Goal: Information Seeking & Learning: Learn about a topic

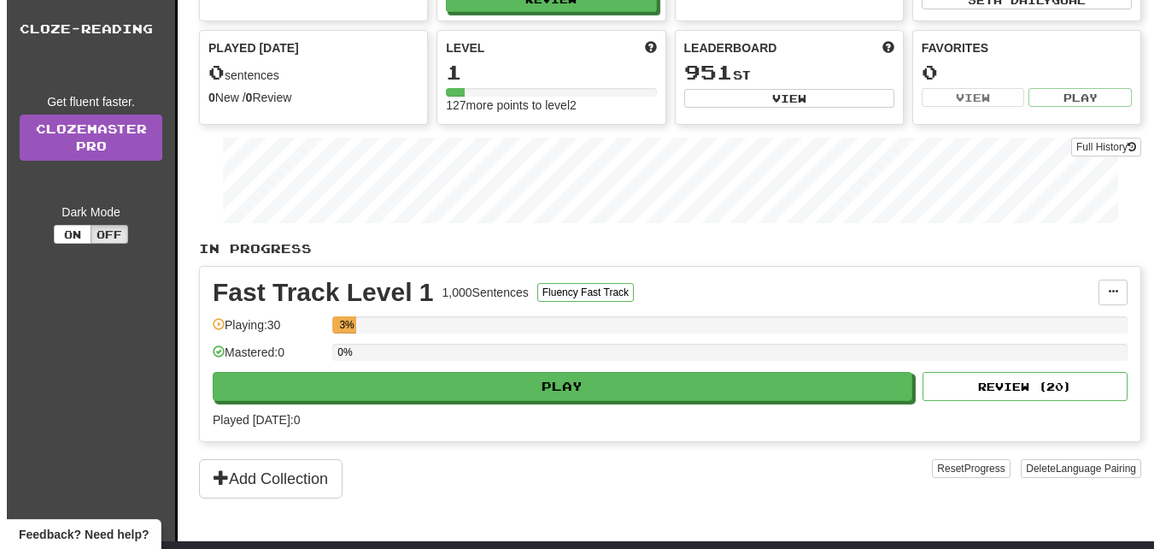
scroll to position [155, 0]
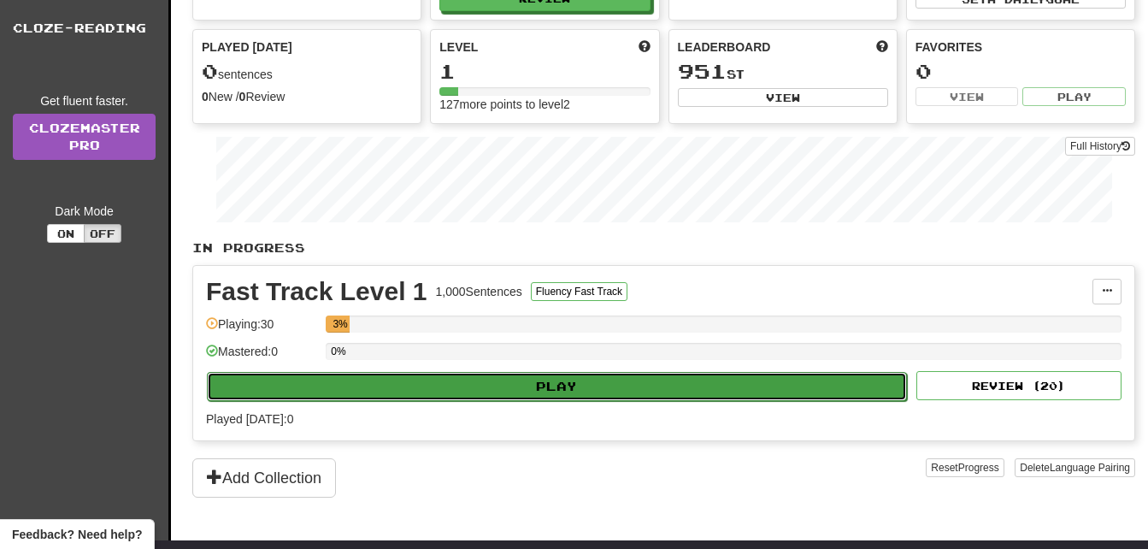
click at [409, 390] on button "Play" at bounding box center [557, 386] width 700 height 29
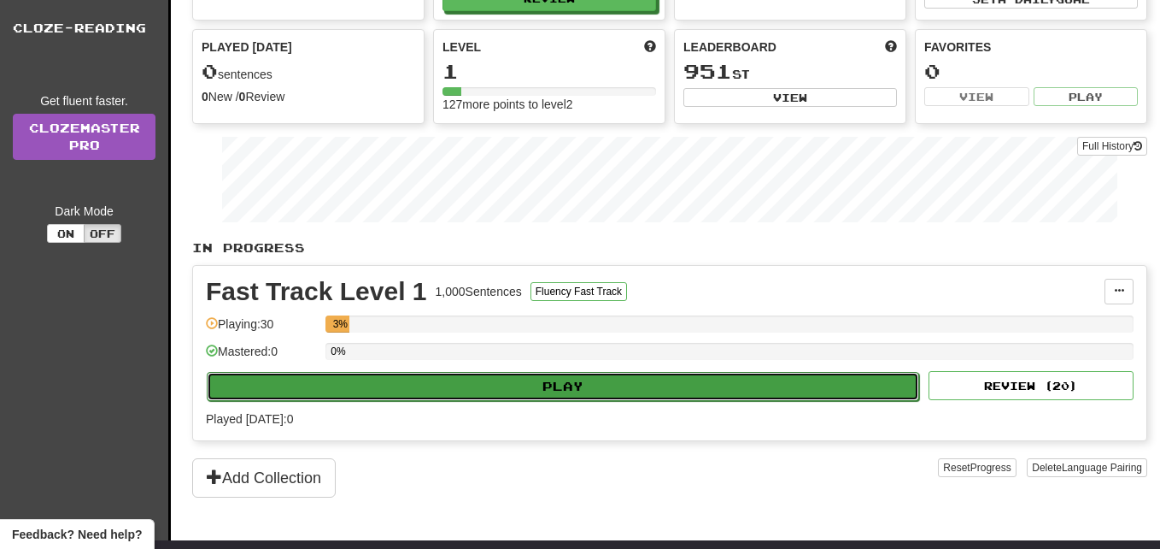
select select "**"
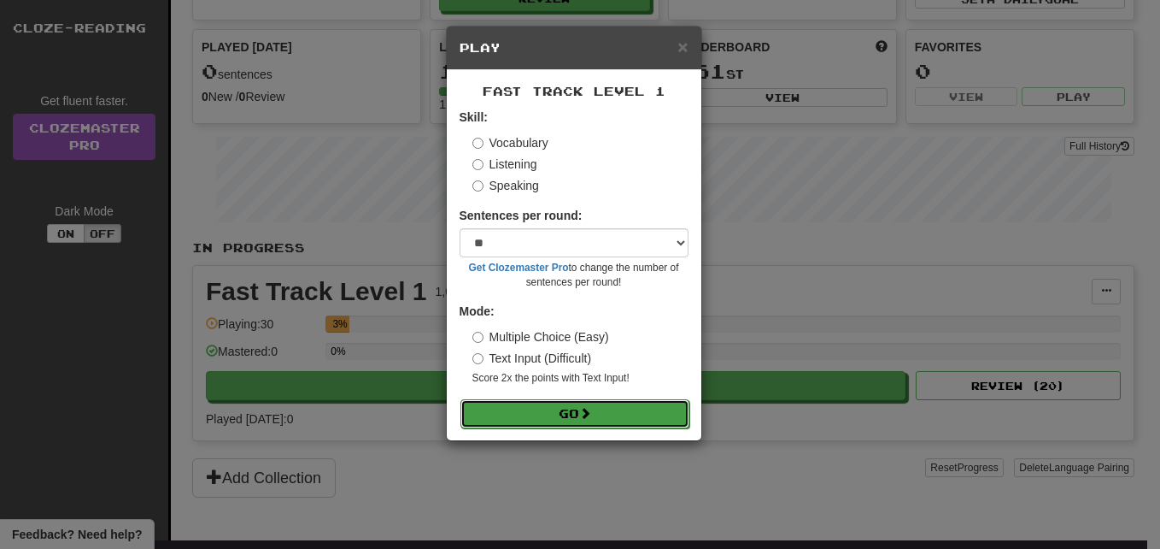
click at [508, 408] on button "Go" at bounding box center [575, 413] width 229 height 29
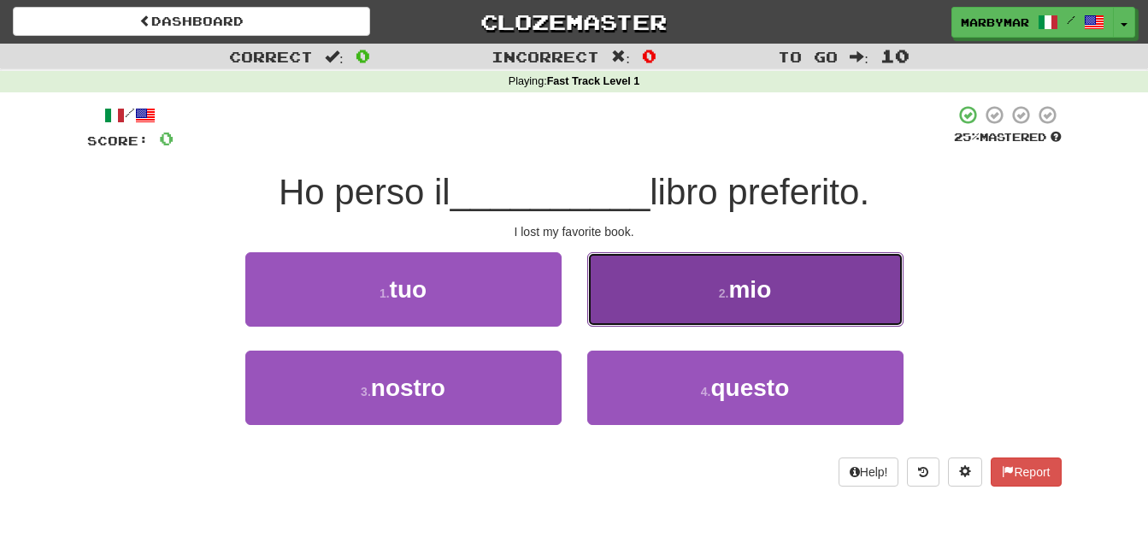
click at [727, 280] on button "2 . mio" at bounding box center [745, 289] width 316 height 74
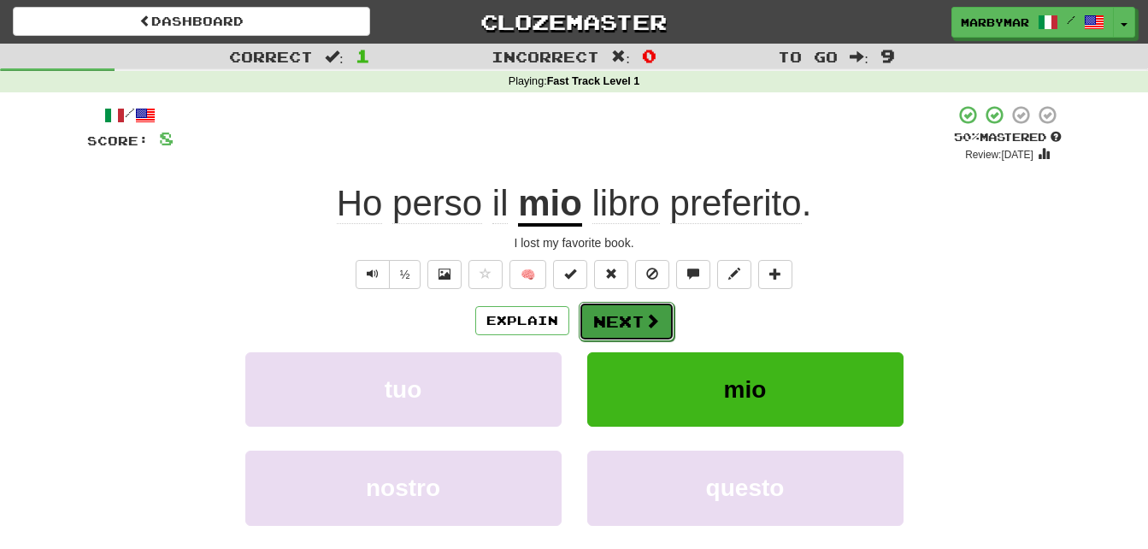
click at [614, 313] on button "Next" at bounding box center [627, 321] width 96 height 39
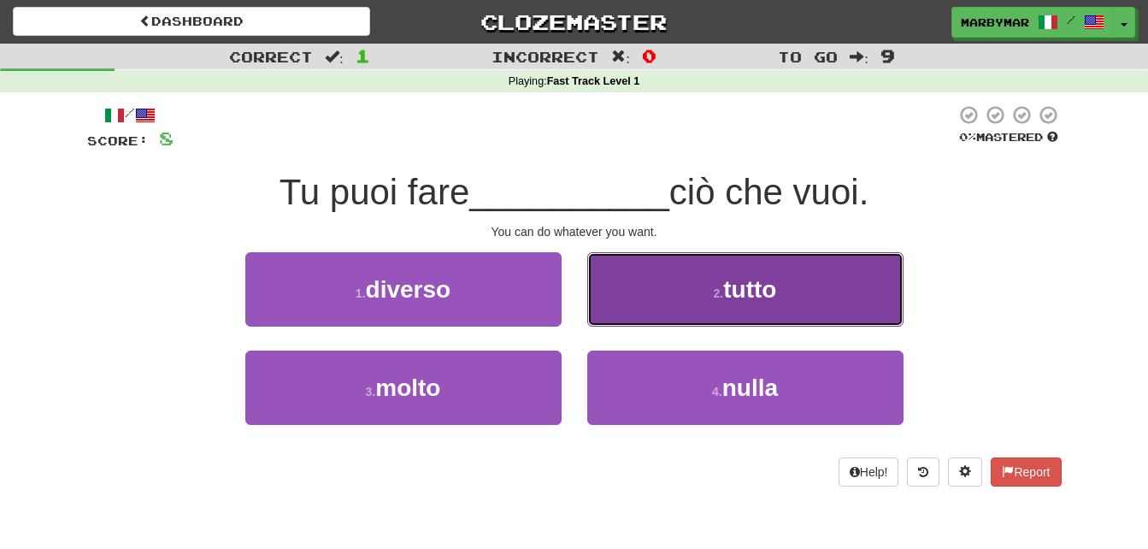
click at [703, 278] on button "2 . tutto" at bounding box center [745, 289] width 316 height 74
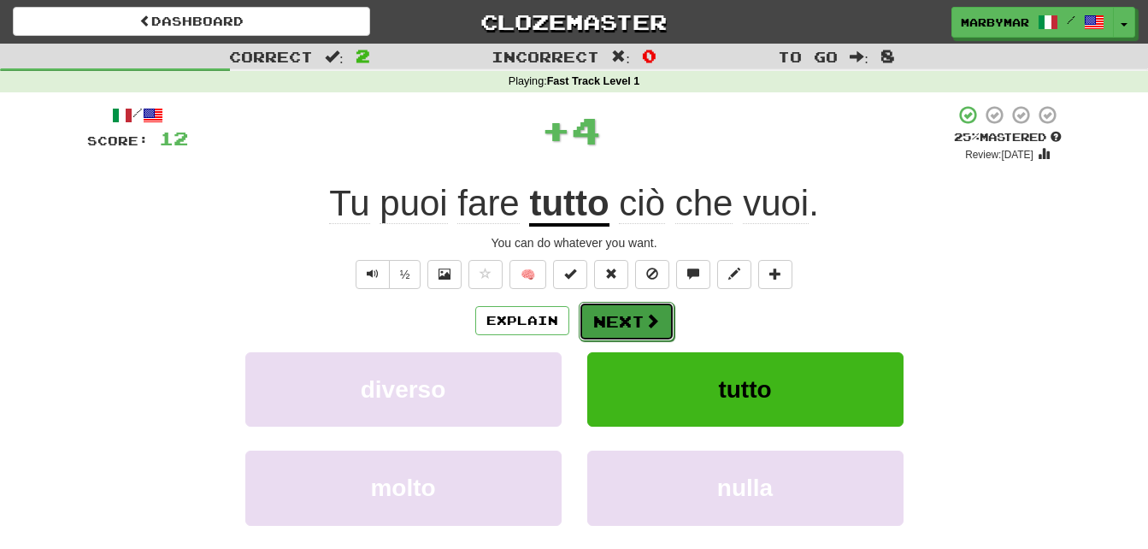
click at [621, 328] on button "Next" at bounding box center [627, 321] width 96 height 39
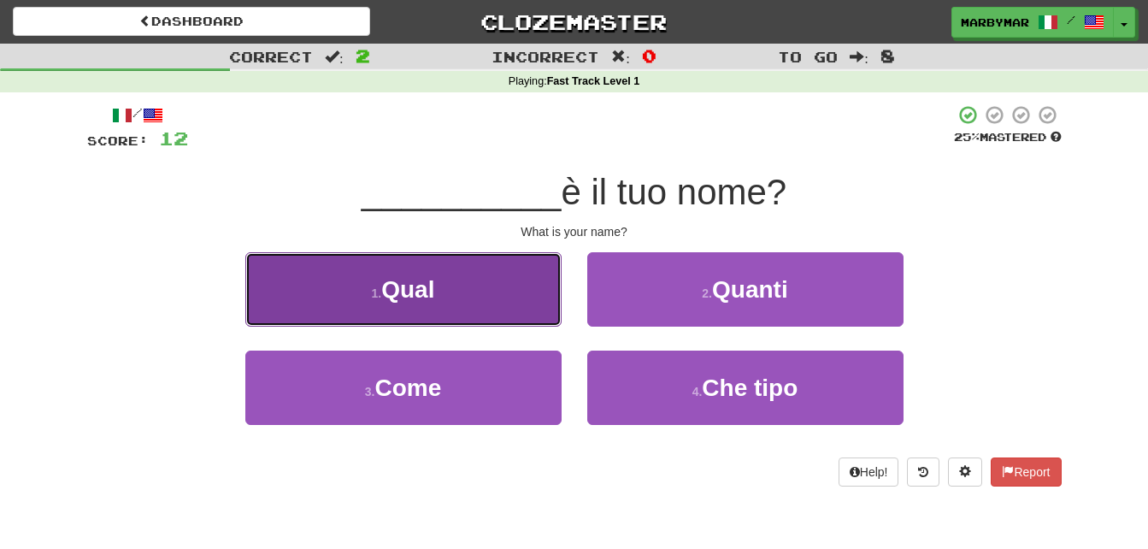
click at [457, 289] on button "1 . Qual" at bounding box center [403, 289] width 316 height 74
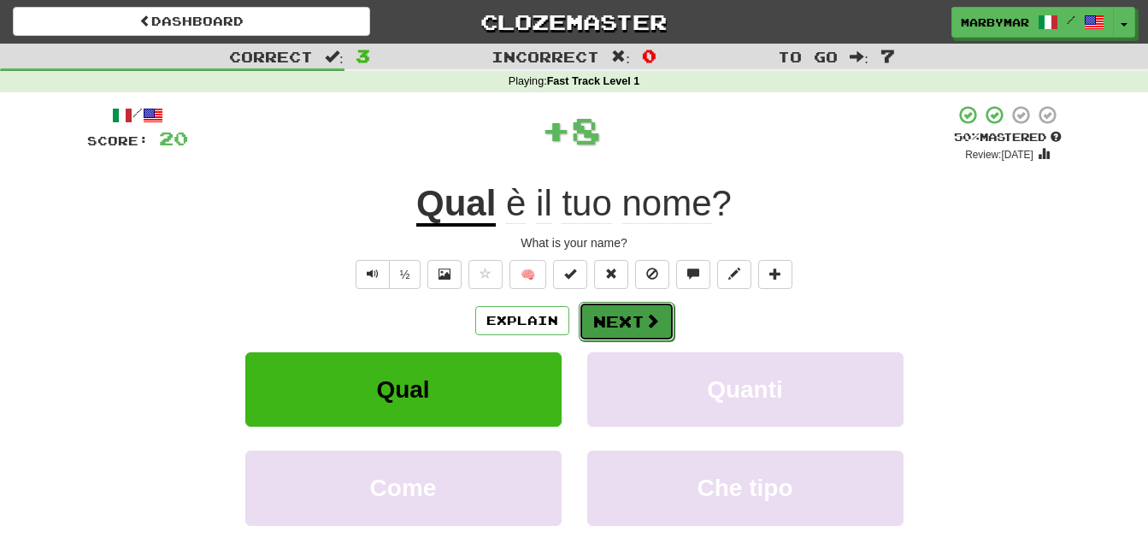
click at [646, 318] on span at bounding box center [651, 320] width 15 height 15
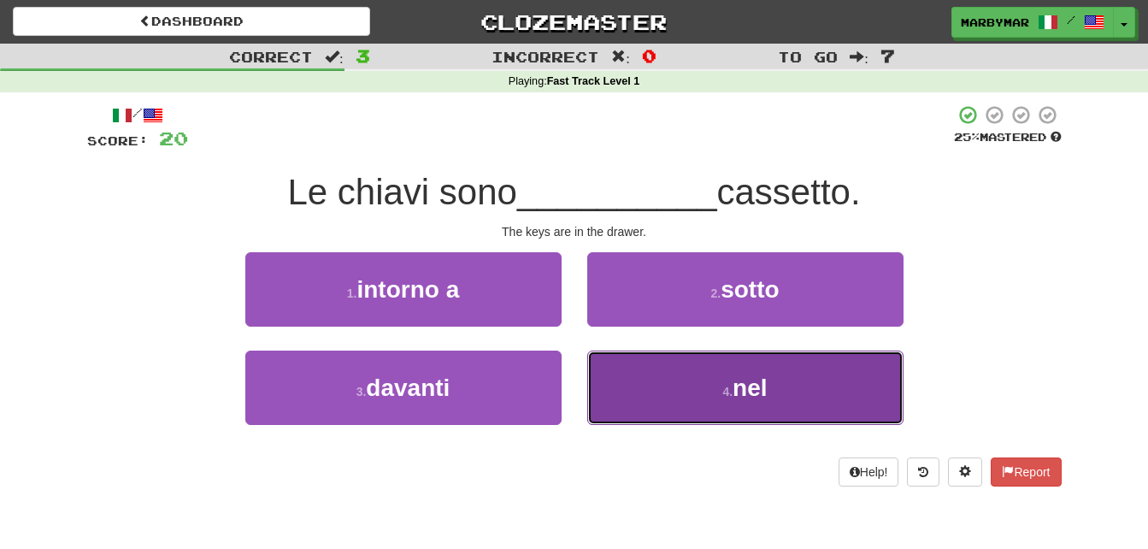
click at [698, 396] on button "4 . nel" at bounding box center [745, 387] width 316 height 74
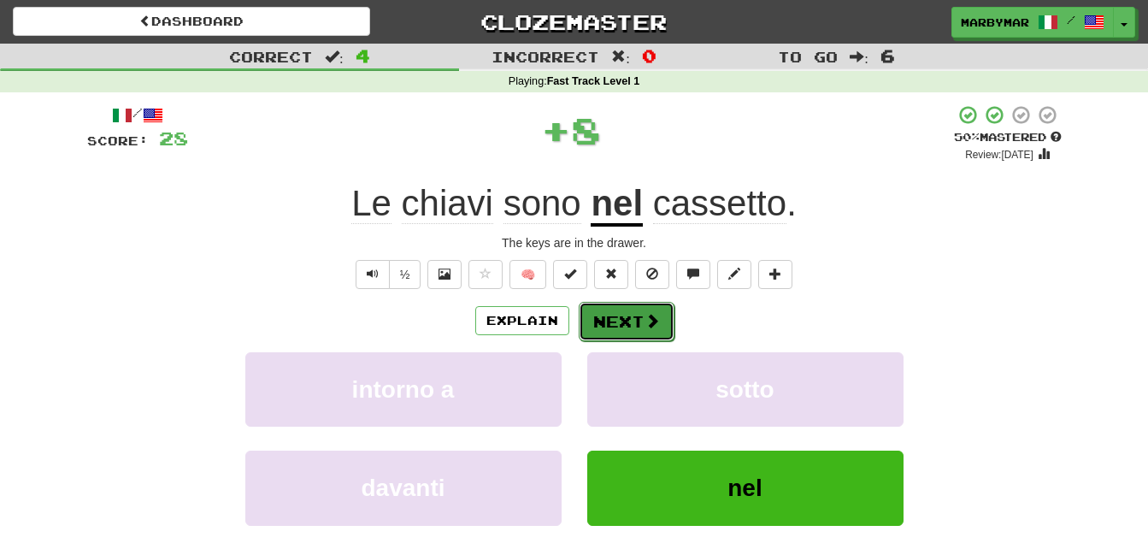
click at [628, 330] on button "Next" at bounding box center [627, 321] width 96 height 39
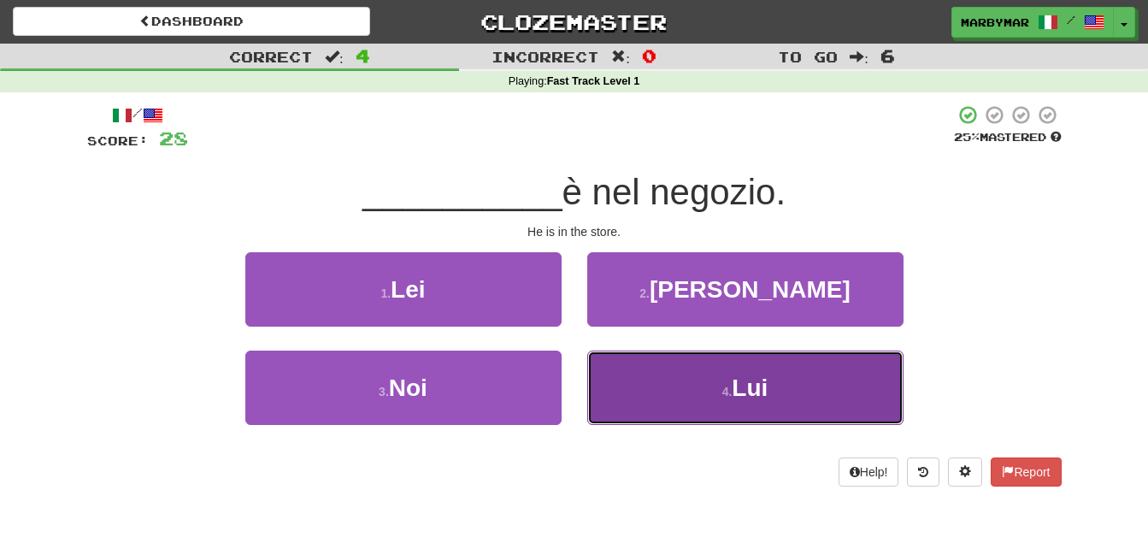
click at [690, 392] on button "4 . Lui" at bounding box center [745, 387] width 316 height 74
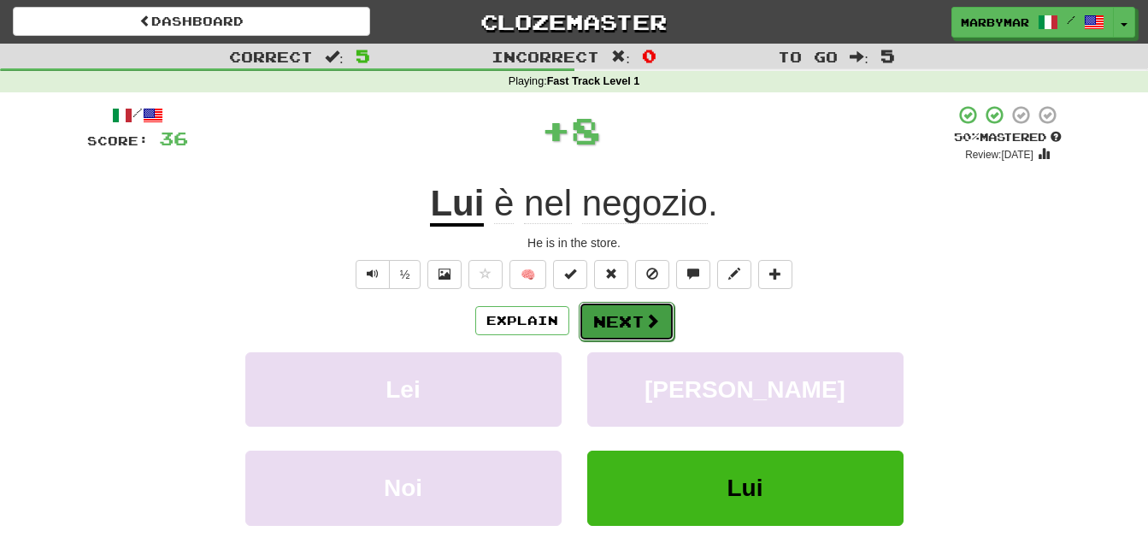
click at [640, 325] on button "Next" at bounding box center [627, 321] width 96 height 39
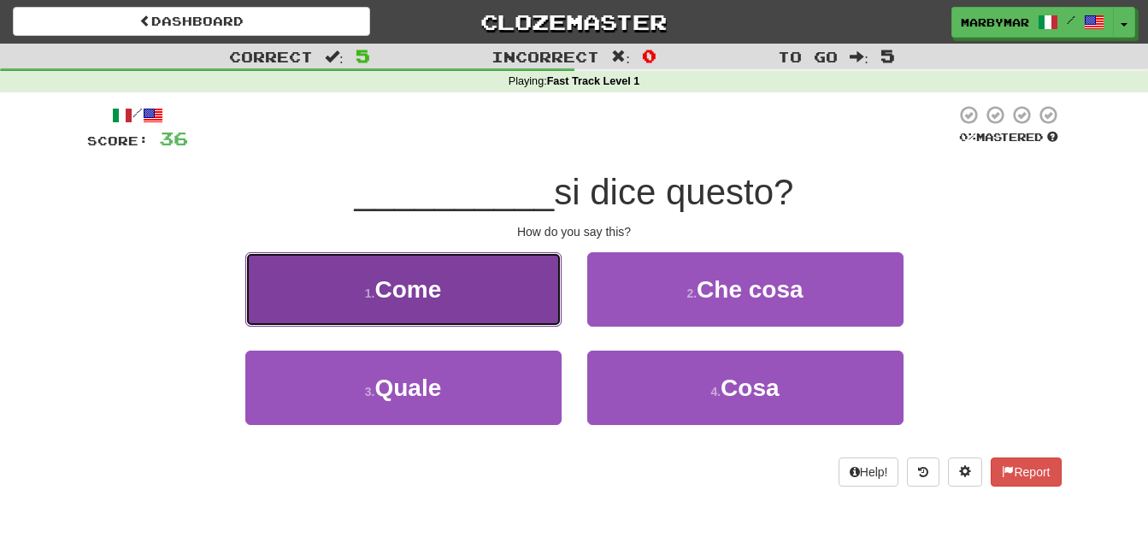
click at [513, 301] on button "1 . Come" at bounding box center [403, 289] width 316 height 74
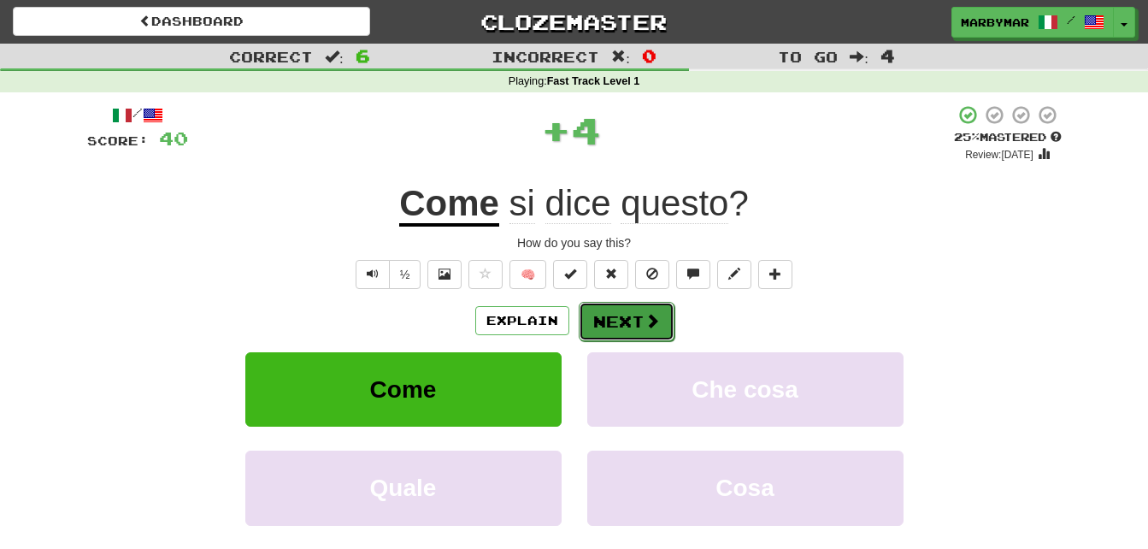
click at [628, 321] on button "Next" at bounding box center [627, 321] width 96 height 39
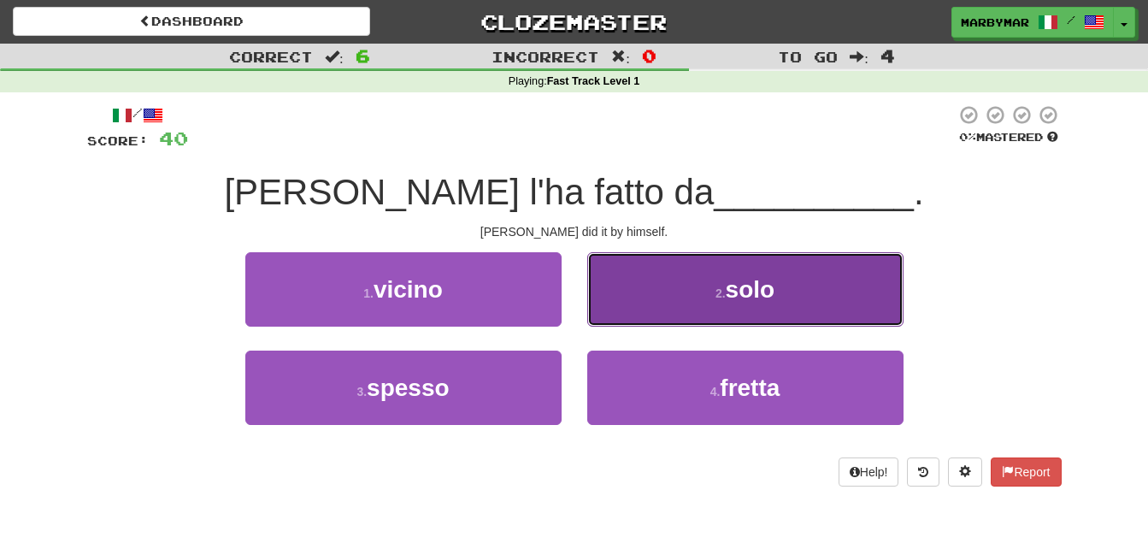
click at [715, 297] on small "2 ." at bounding box center [720, 293] width 10 height 14
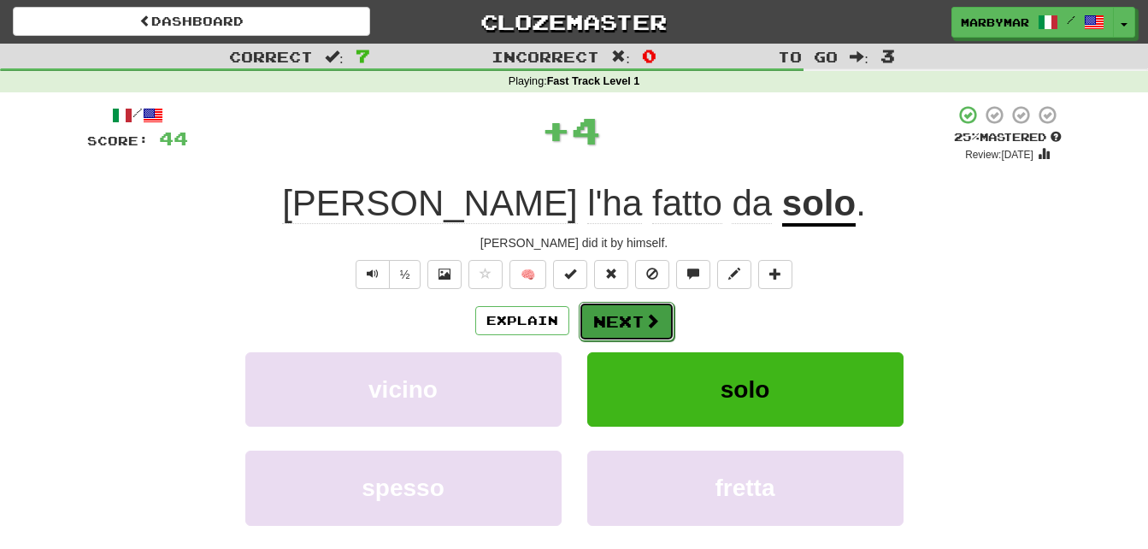
click at [628, 317] on button "Next" at bounding box center [627, 321] width 96 height 39
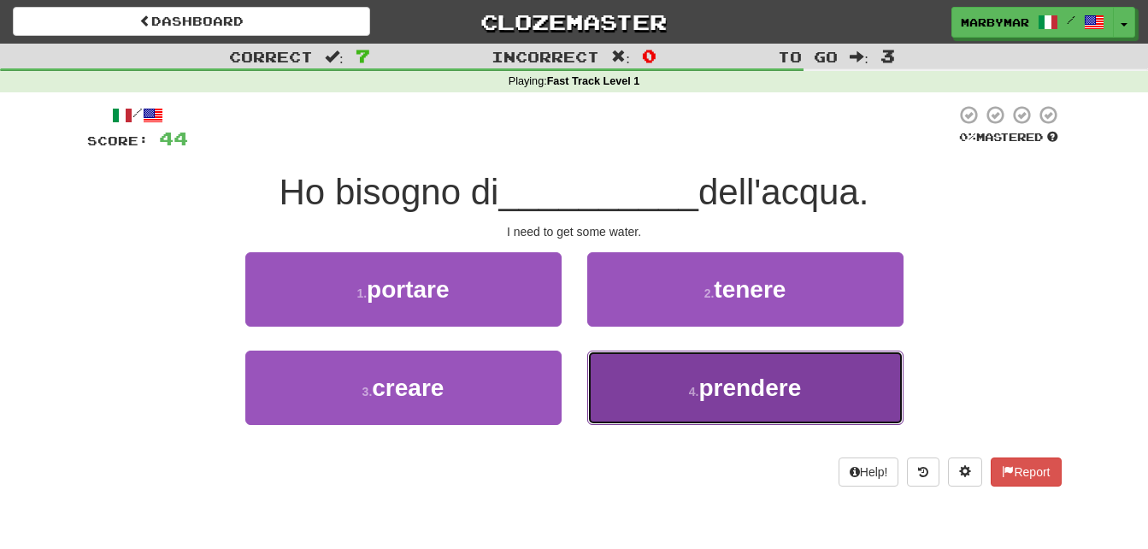
click at [655, 400] on button "4 . prendere" at bounding box center [745, 387] width 316 height 74
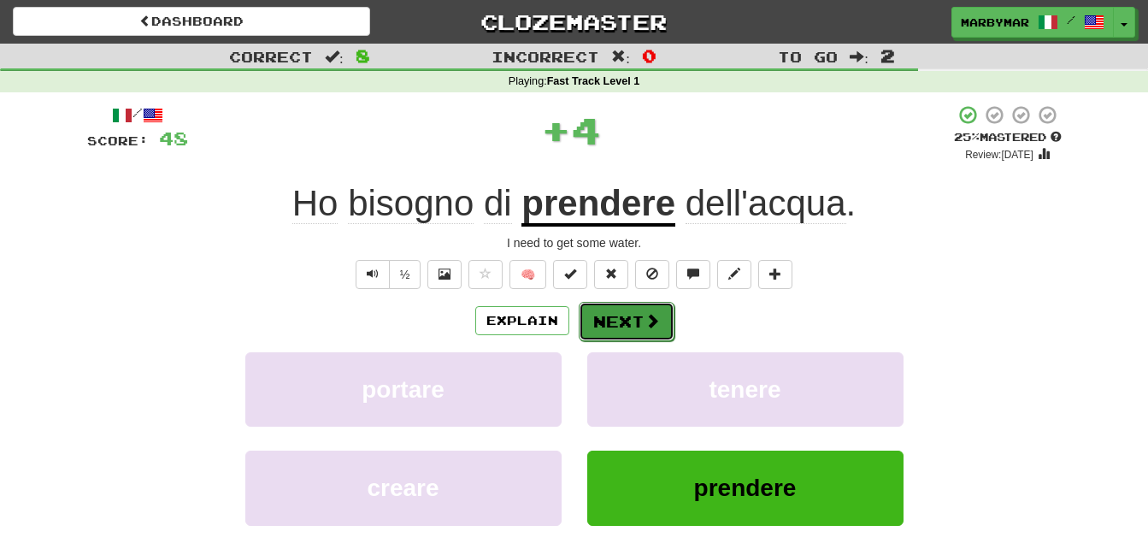
click at [618, 322] on button "Next" at bounding box center [627, 321] width 96 height 39
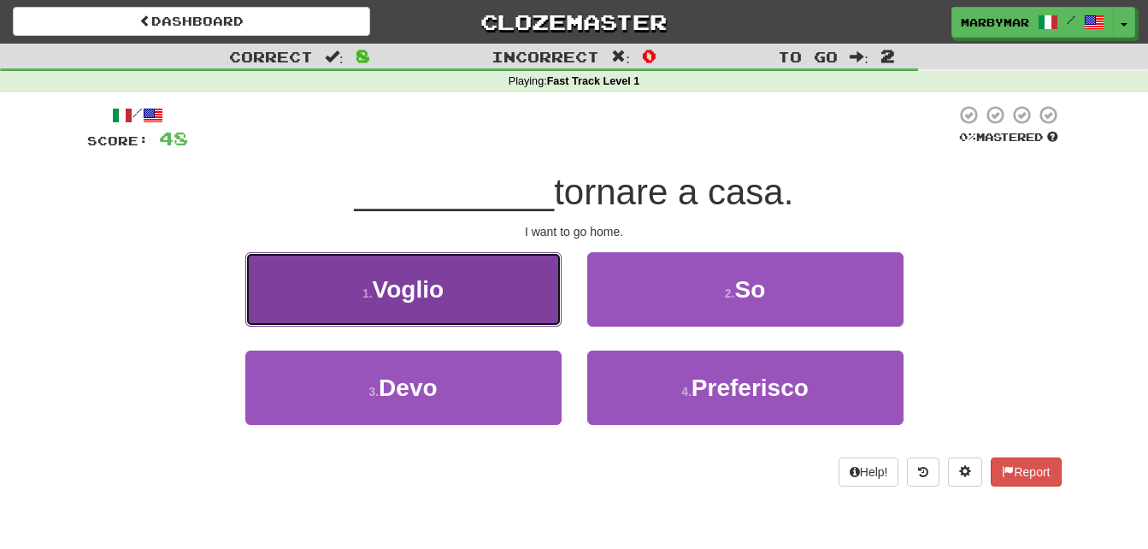
click at [437, 305] on button "1 . Voglio" at bounding box center [403, 289] width 316 height 74
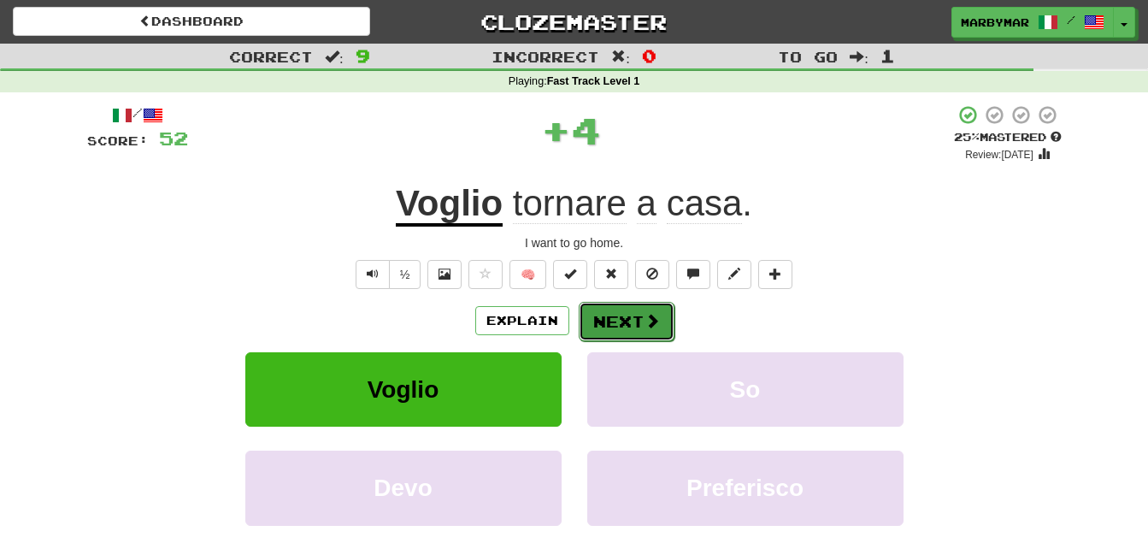
click at [613, 314] on button "Next" at bounding box center [627, 321] width 96 height 39
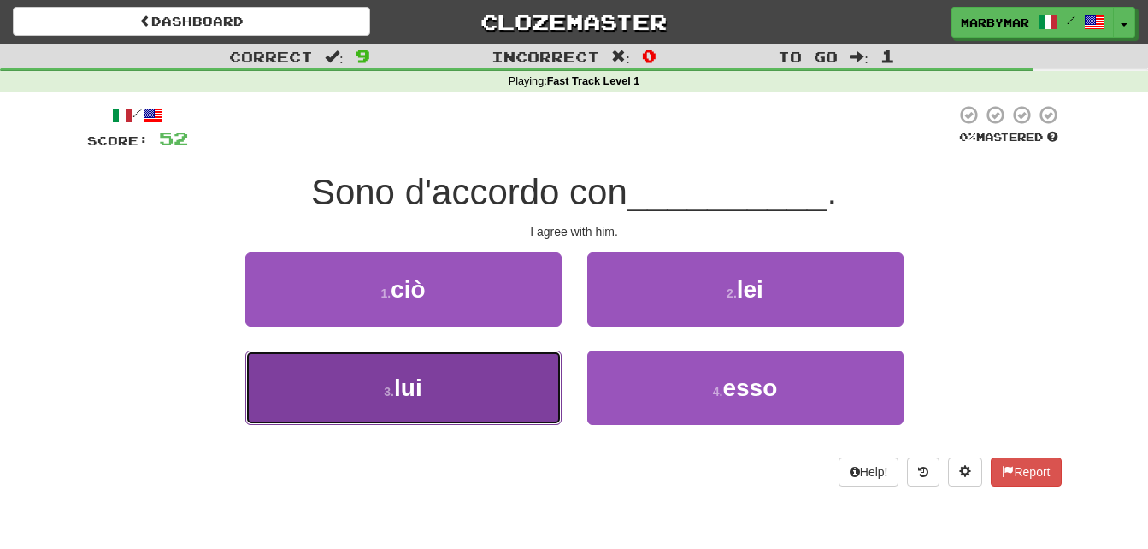
click at [502, 397] on button "3 . lui" at bounding box center [403, 387] width 316 height 74
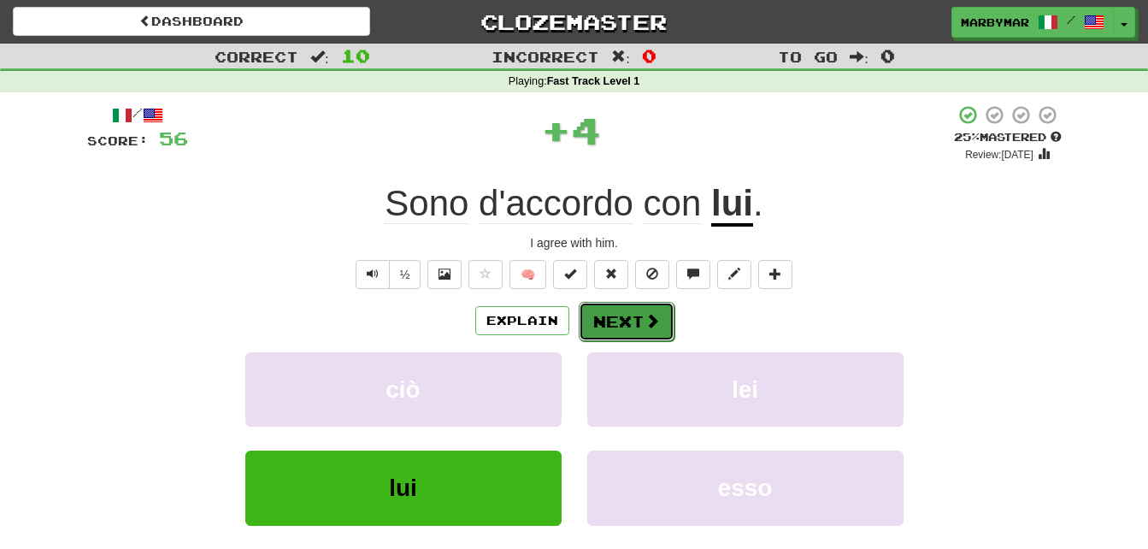
click at [653, 322] on span at bounding box center [651, 320] width 15 height 15
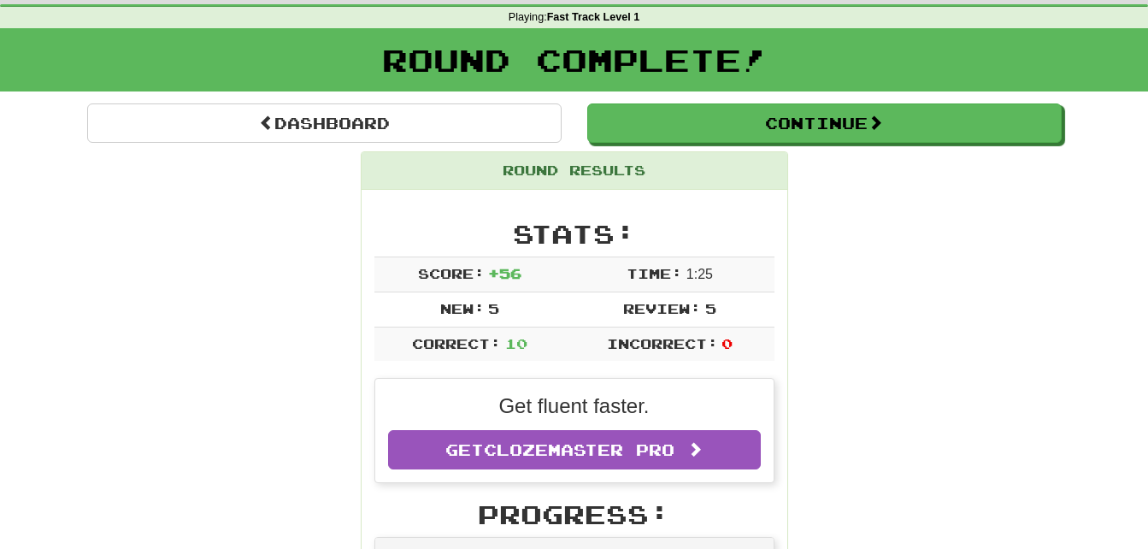
scroll to position [62, 0]
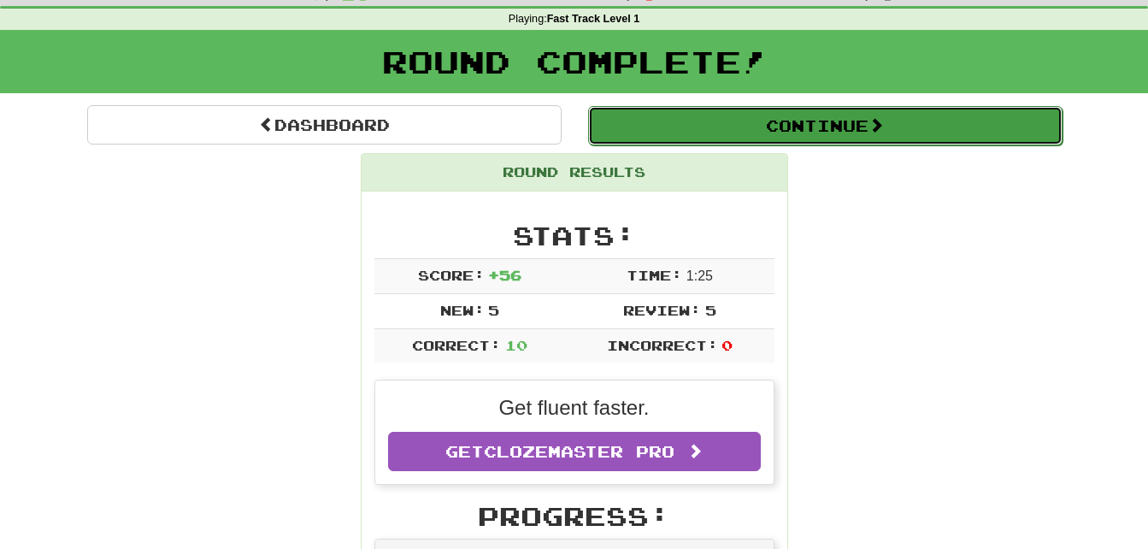
click at [848, 140] on button "Continue" at bounding box center [825, 125] width 474 height 39
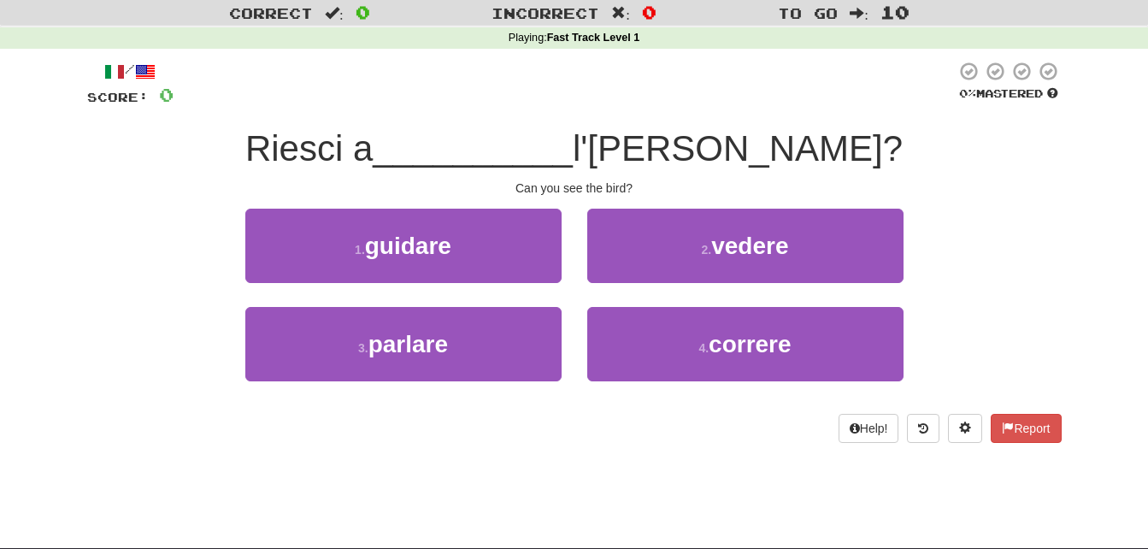
scroll to position [43, 0]
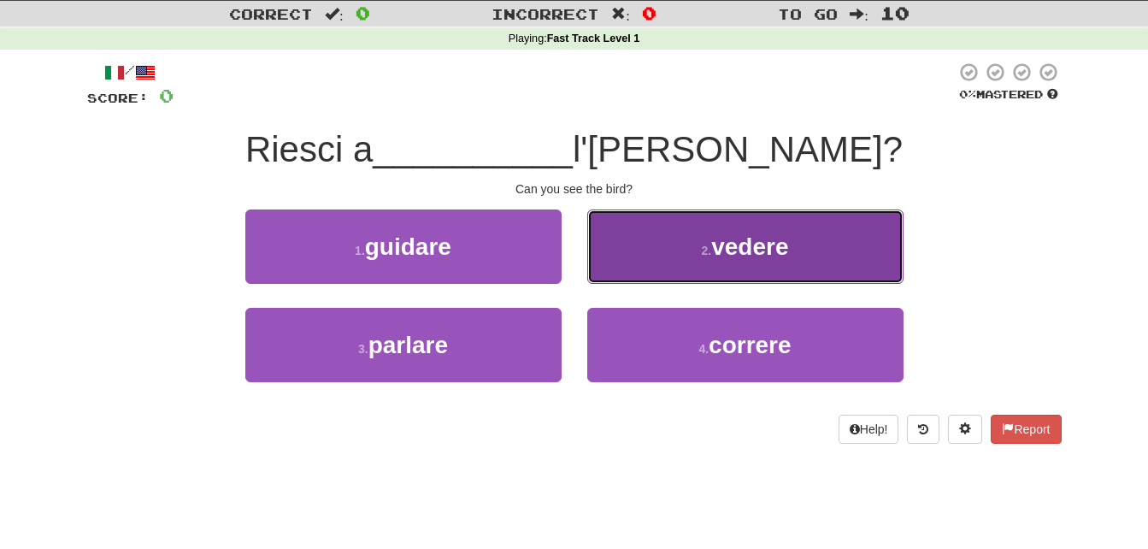
click at [726, 245] on span "vedere" at bounding box center [749, 246] width 77 height 26
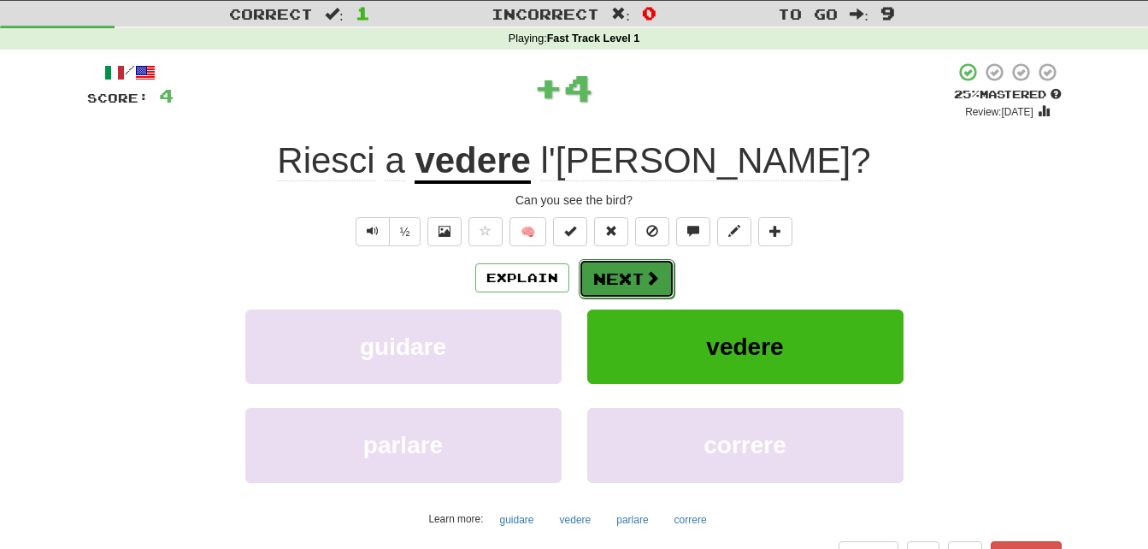
click at [619, 279] on button "Next" at bounding box center [627, 278] width 96 height 39
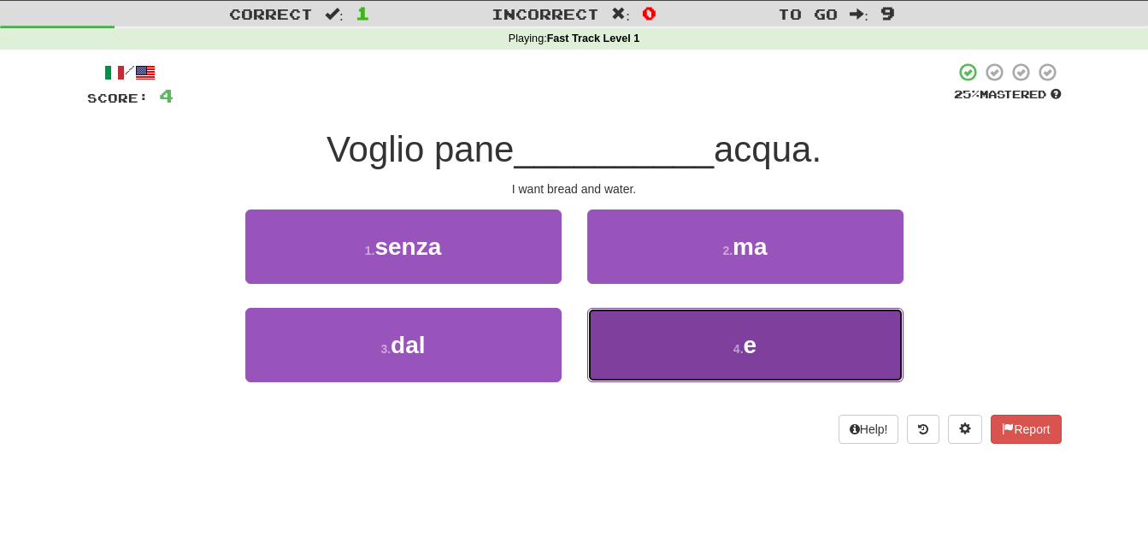
click at [690, 329] on button "4 . e" at bounding box center [745, 345] width 316 height 74
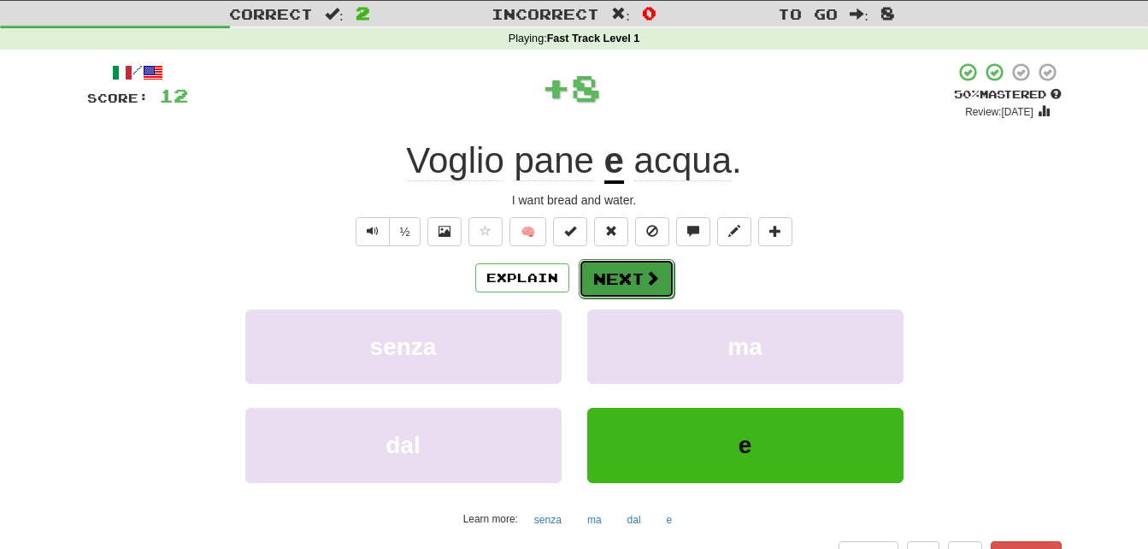
click at [634, 285] on button "Next" at bounding box center [627, 278] width 96 height 39
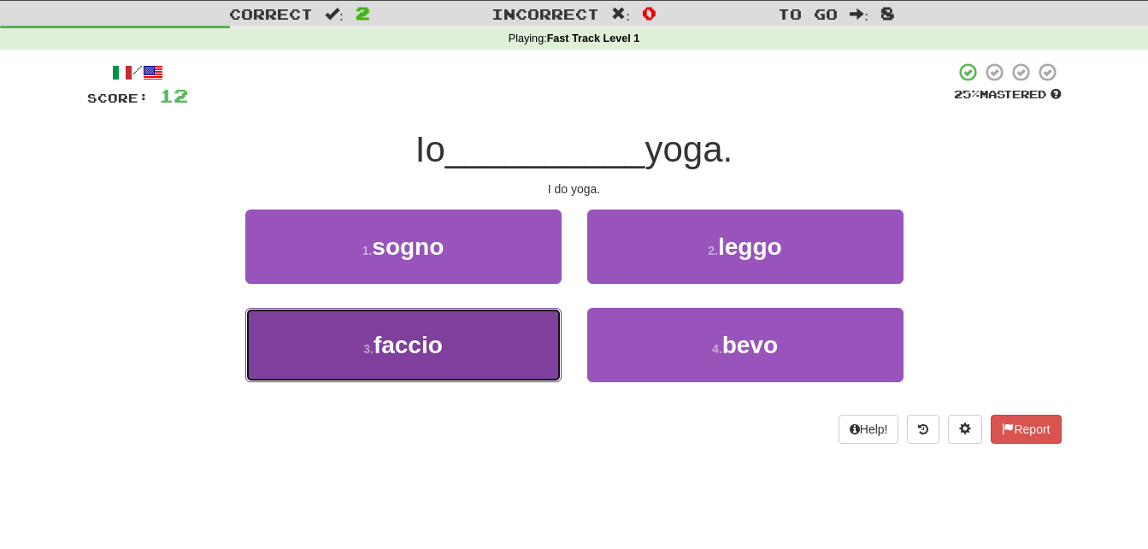
click at [475, 342] on button "3 . faccio" at bounding box center [403, 345] width 316 height 74
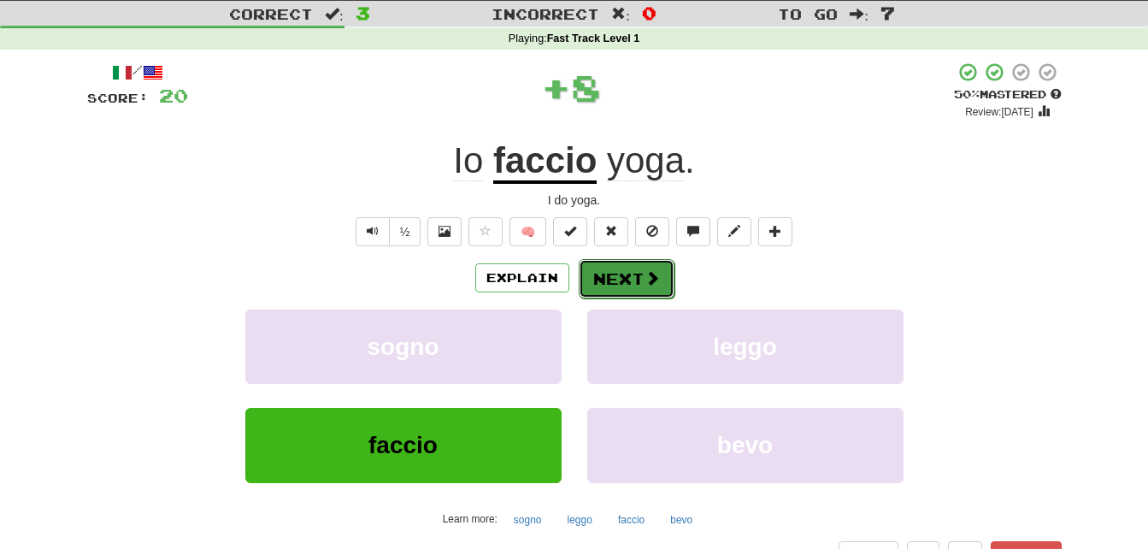
click at [650, 272] on span at bounding box center [651, 277] width 15 height 15
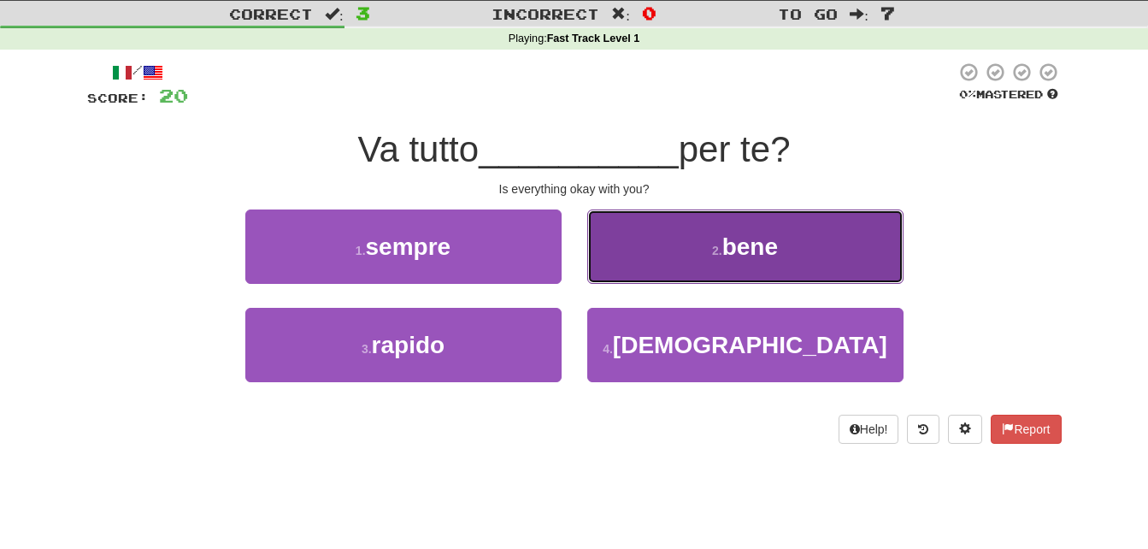
click at [697, 248] on button "2 . bene" at bounding box center [745, 246] width 316 height 74
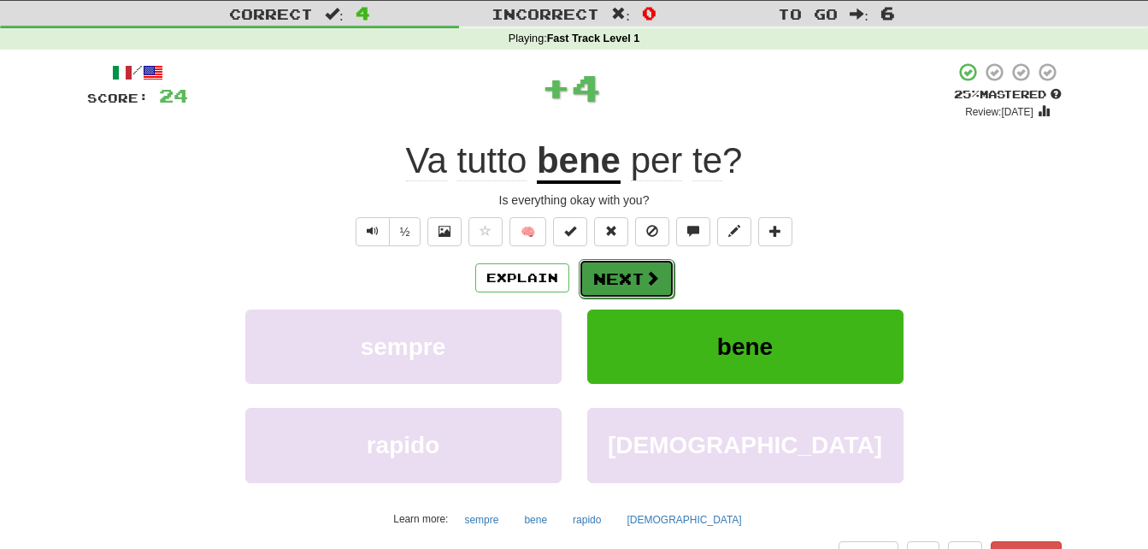
click at [628, 270] on button "Next" at bounding box center [627, 278] width 96 height 39
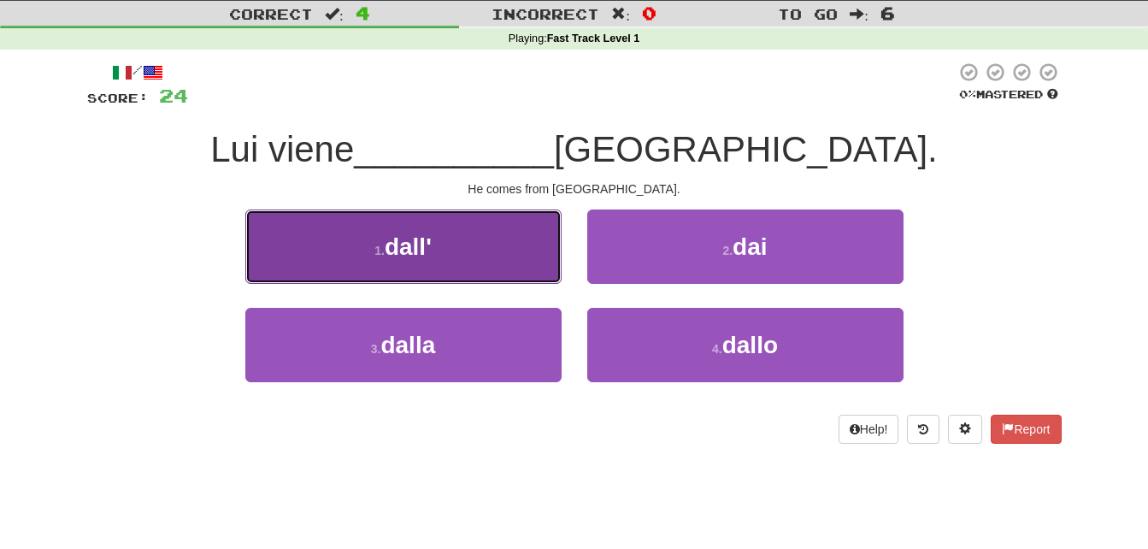
click at [491, 242] on button "1 . dall'" at bounding box center [403, 246] width 316 height 74
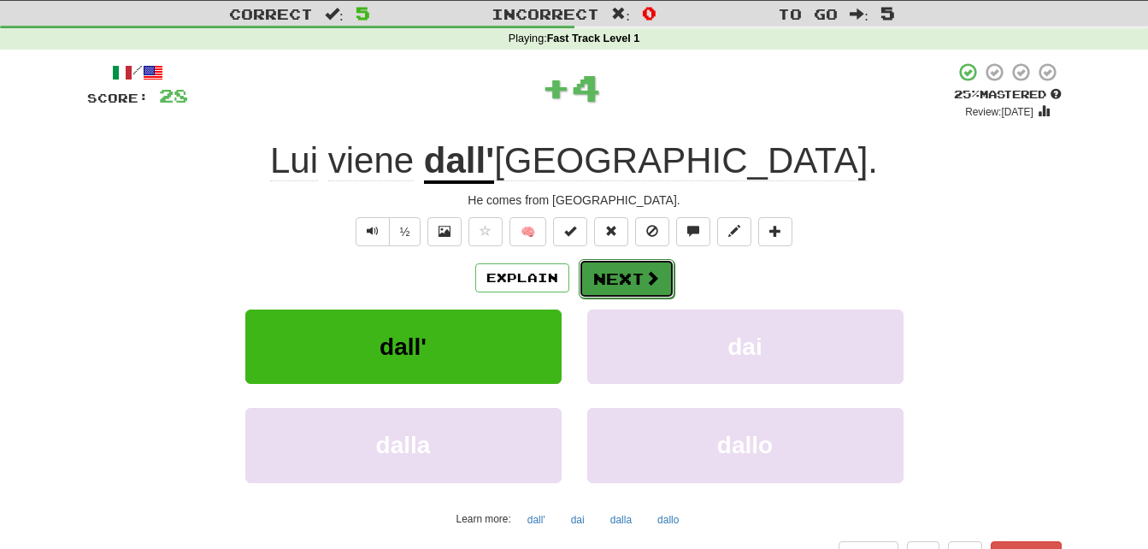
click at [606, 274] on button "Next" at bounding box center [627, 278] width 96 height 39
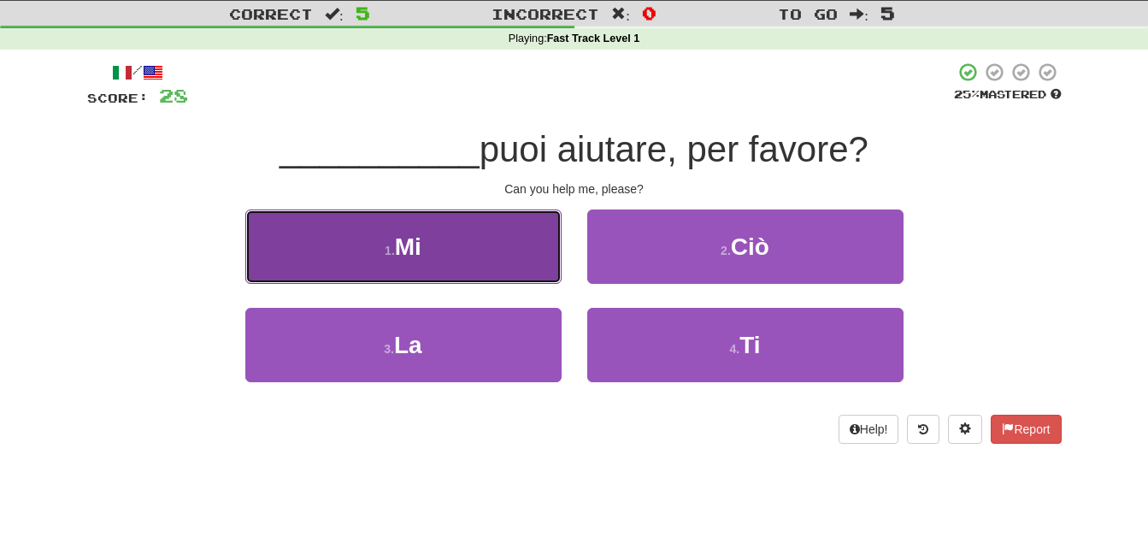
click at [490, 262] on button "1 . Mi" at bounding box center [403, 246] width 316 height 74
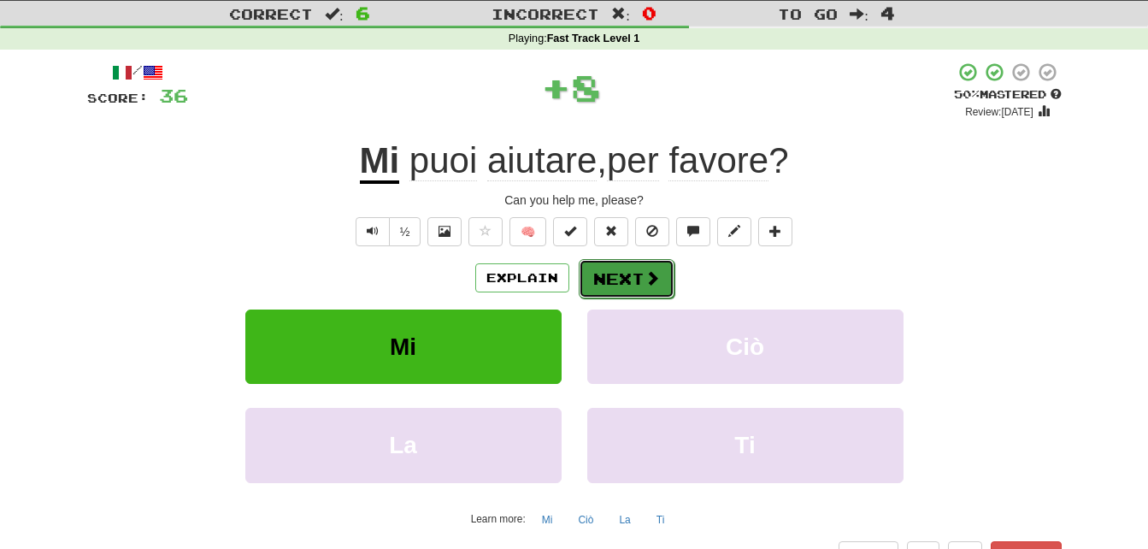
click at [590, 268] on button "Next" at bounding box center [627, 278] width 96 height 39
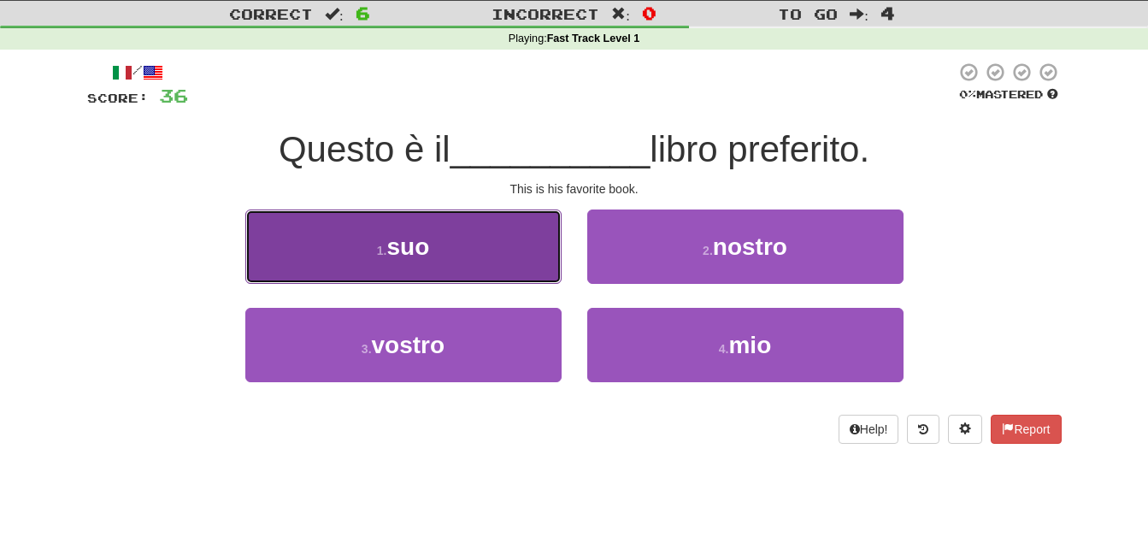
click at [495, 258] on button "1 . suo" at bounding box center [403, 246] width 316 height 74
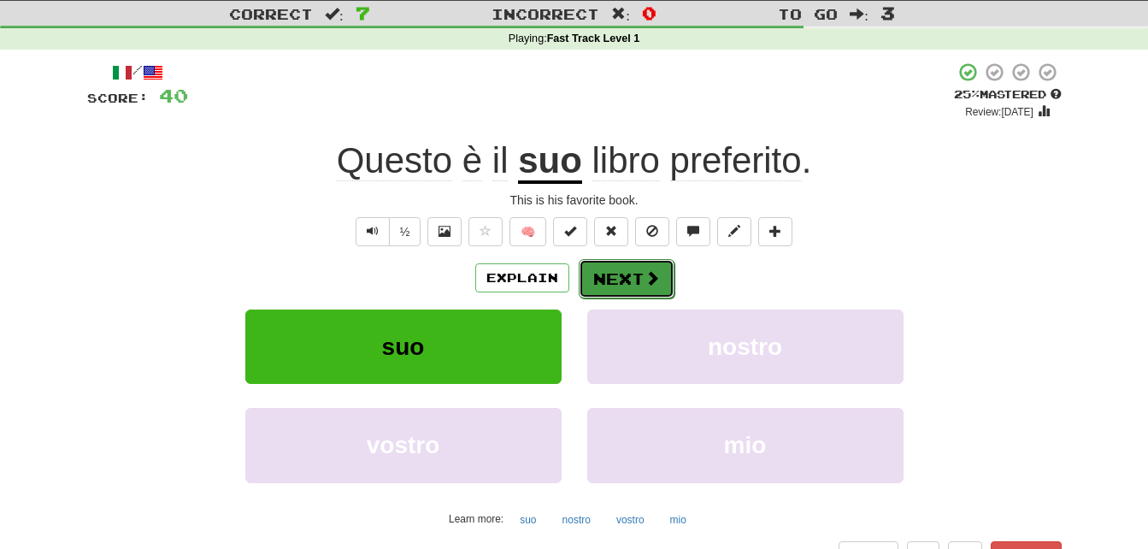
click at [640, 279] on button "Next" at bounding box center [627, 278] width 96 height 39
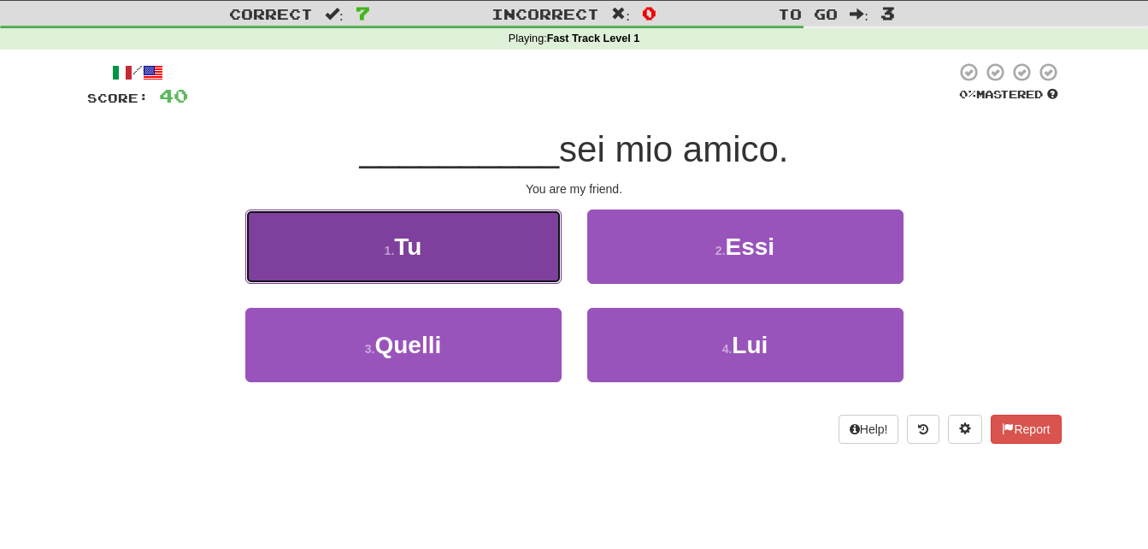
click at [485, 251] on button "1 . Tu" at bounding box center [403, 246] width 316 height 74
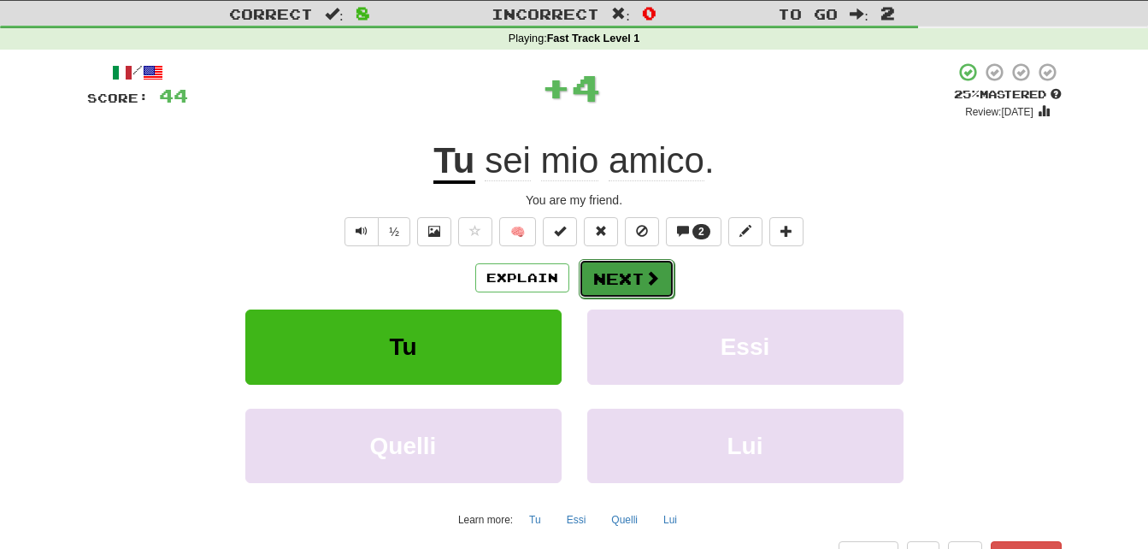
click at [599, 277] on button "Next" at bounding box center [627, 278] width 96 height 39
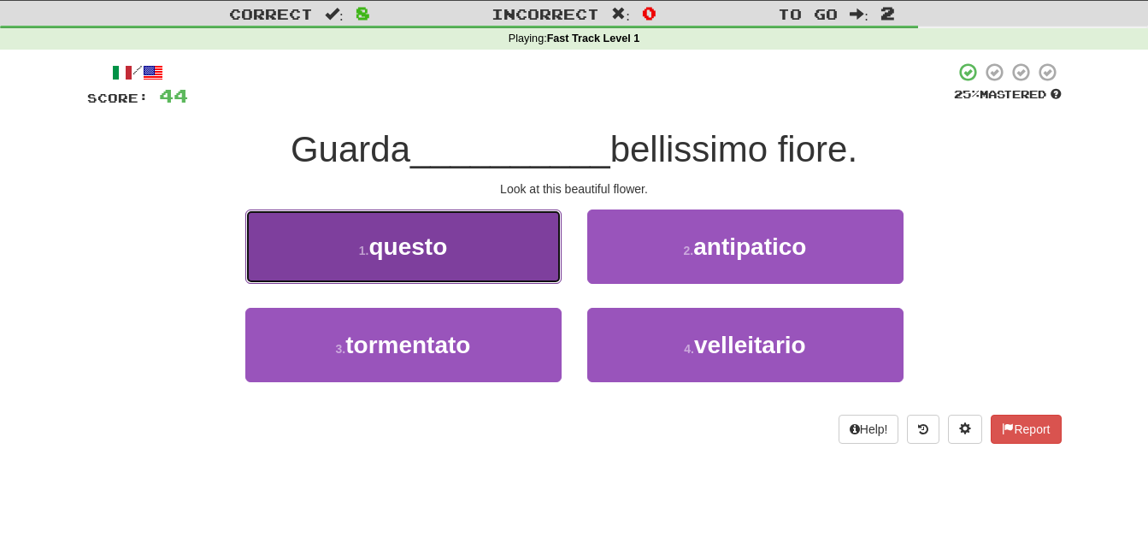
click at [515, 255] on button "1 . questo" at bounding box center [403, 246] width 316 height 74
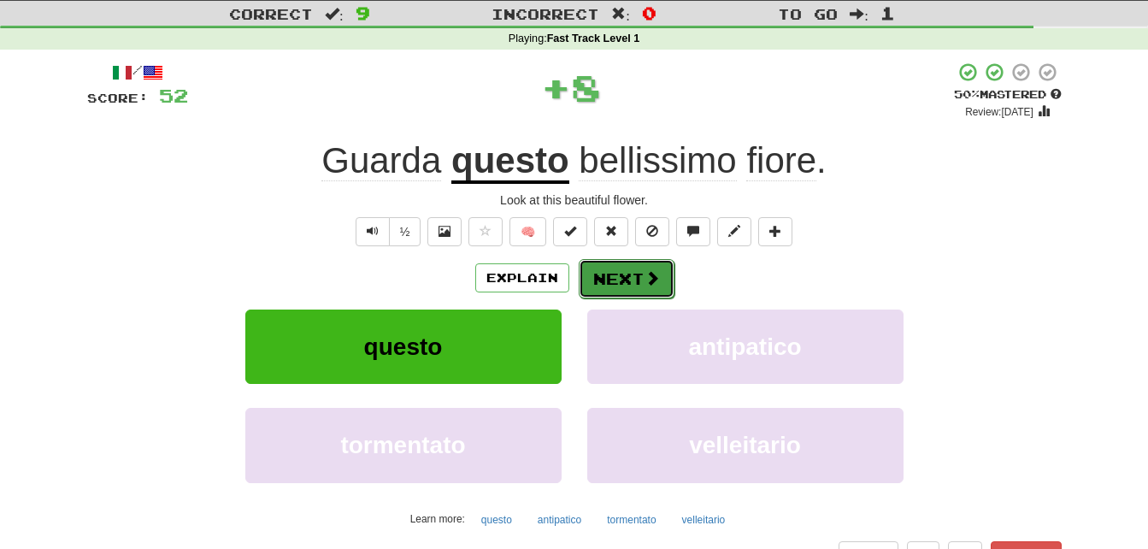
click at [628, 272] on button "Next" at bounding box center [627, 278] width 96 height 39
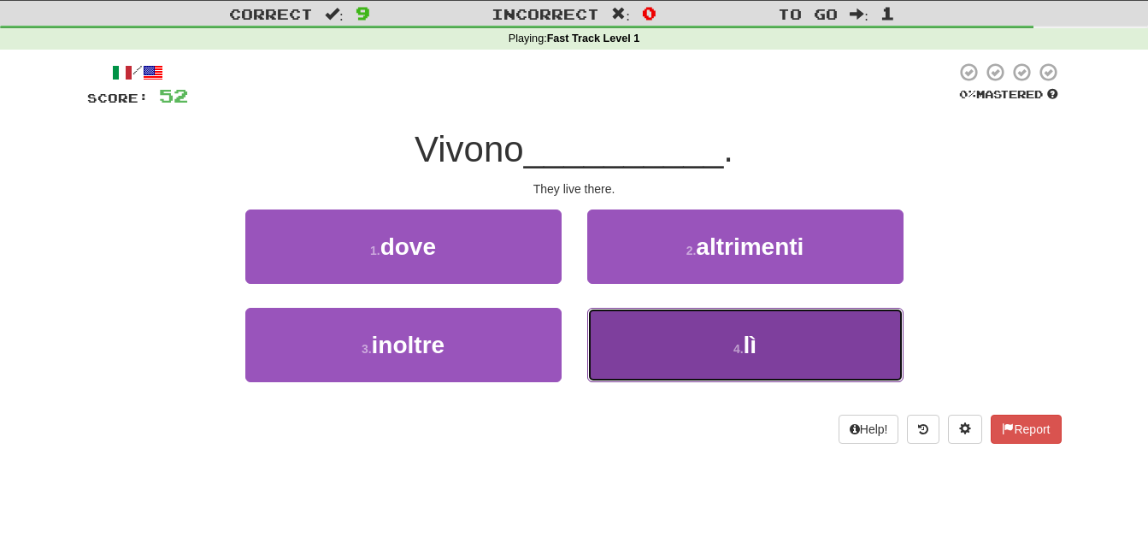
click at [723, 347] on button "4 . lì" at bounding box center [745, 345] width 316 height 74
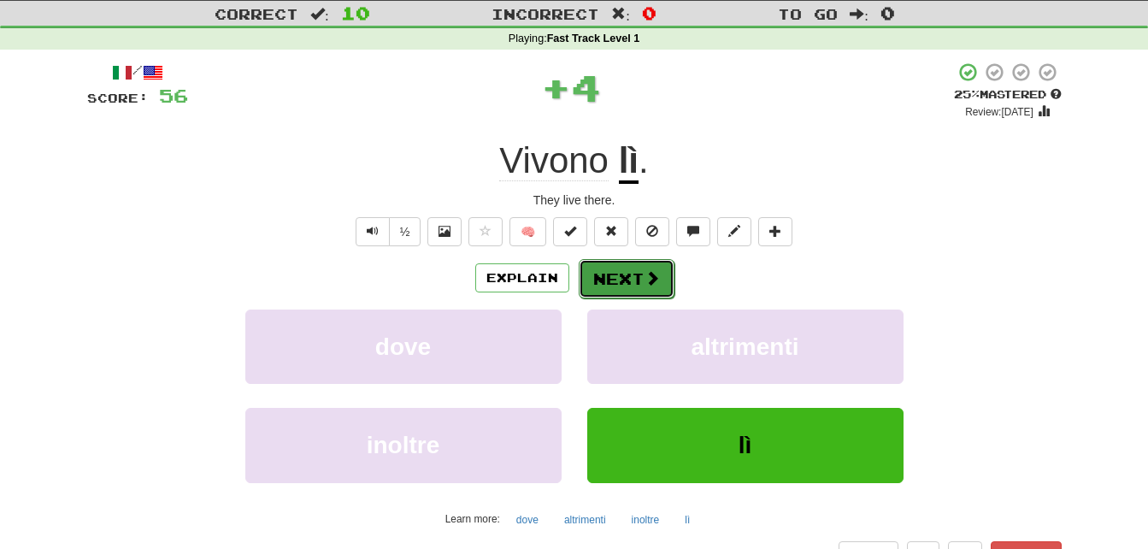
click at [611, 267] on button "Next" at bounding box center [627, 278] width 96 height 39
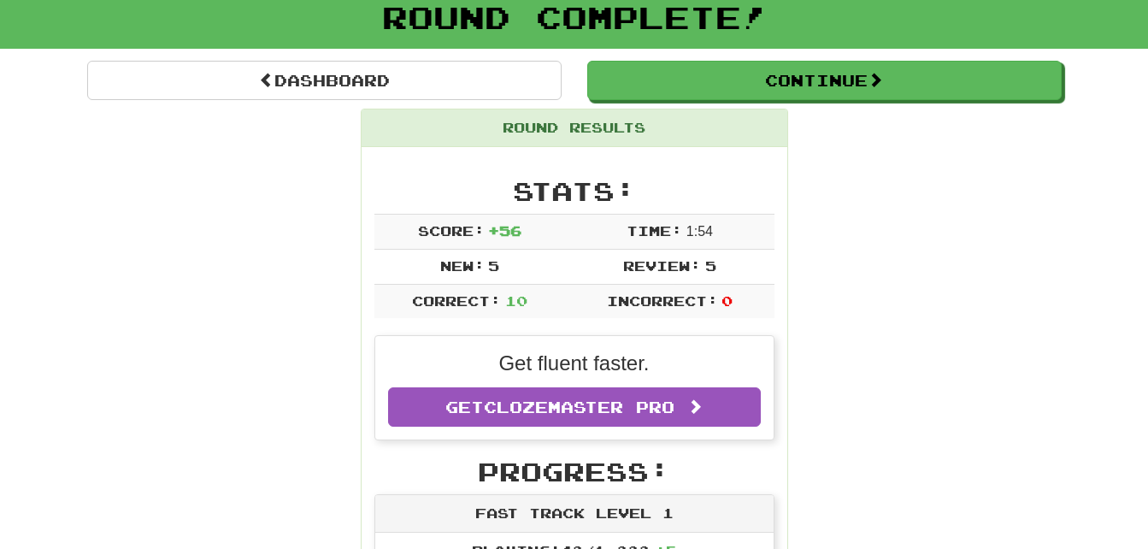
scroll to position [103, 0]
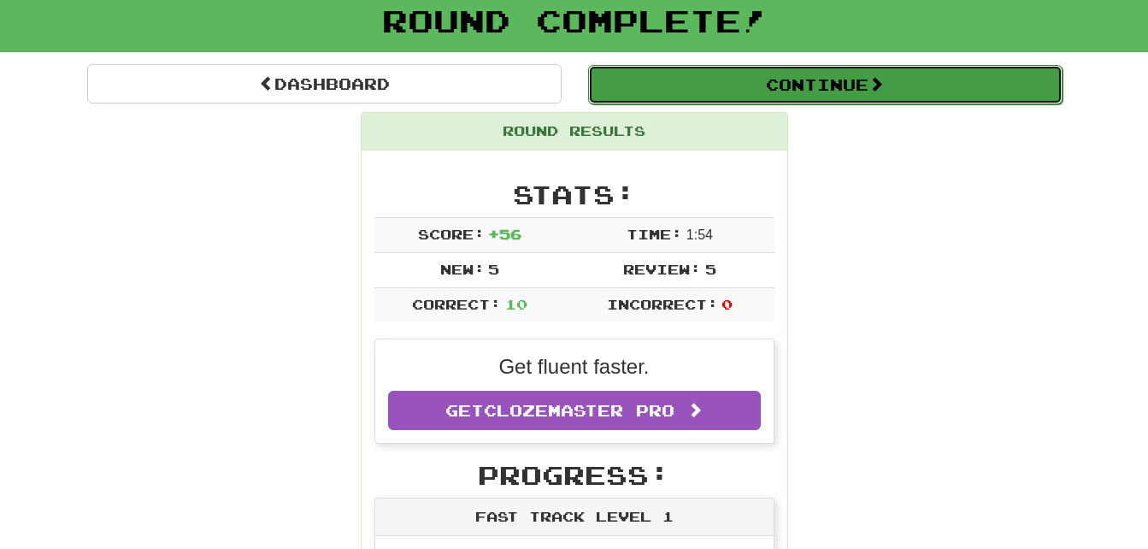
click at [796, 84] on button "Continue" at bounding box center [825, 84] width 474 height 39
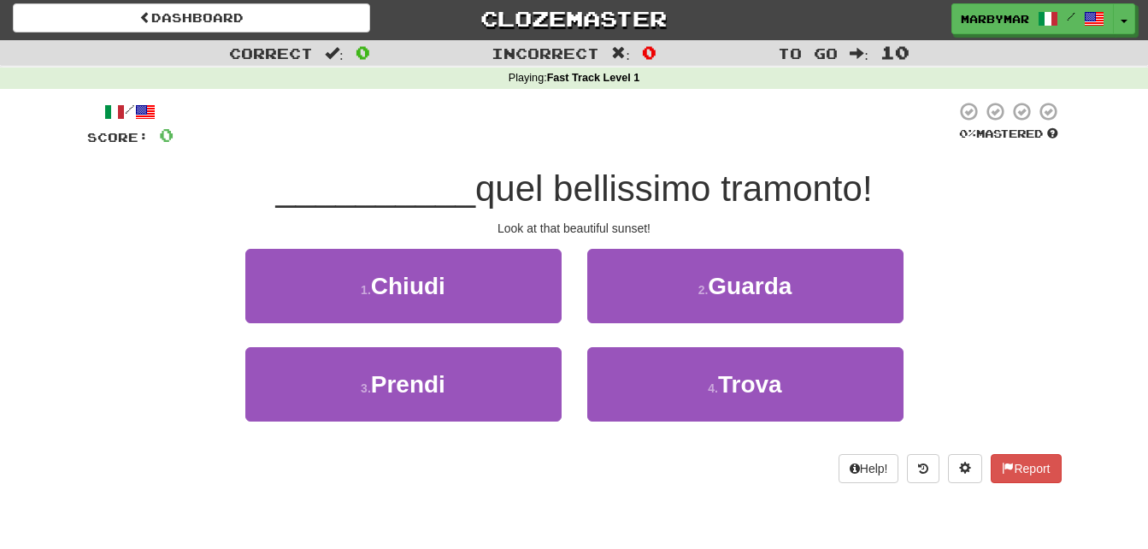
scroll to position [0, 0]
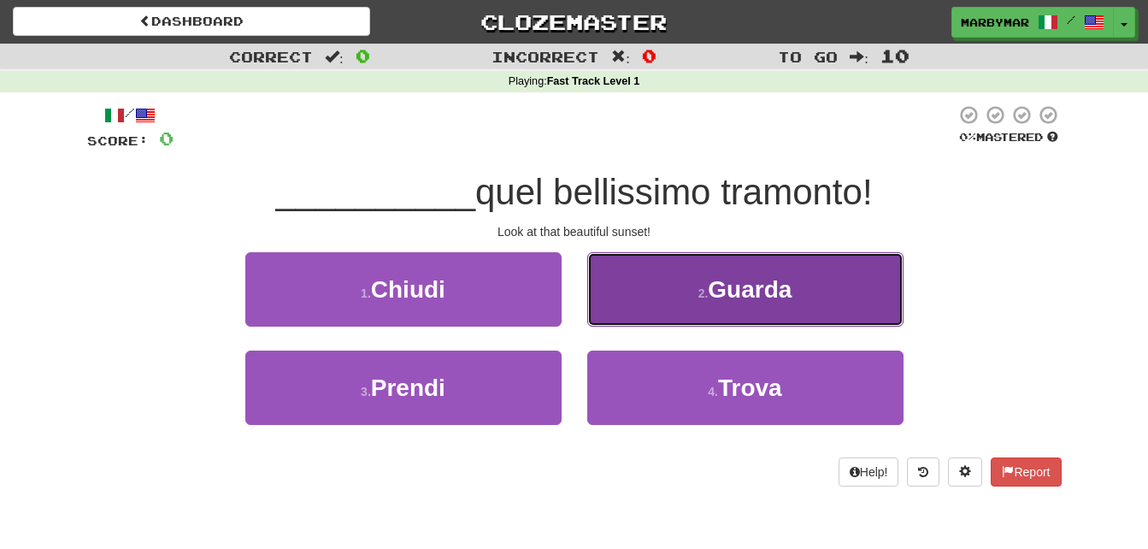
click at [727, 273] on button "2 . Guarda" at bounding box center [745, 289] width 316 height 74
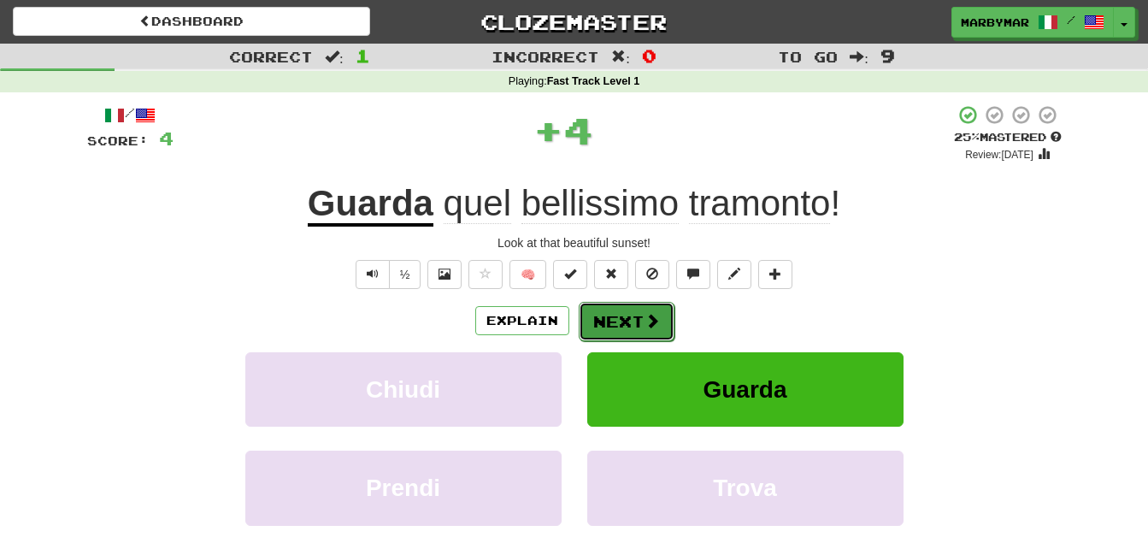
click at [631, 314] on button "Next" at bounding box center [627, 321] width 96 height 39
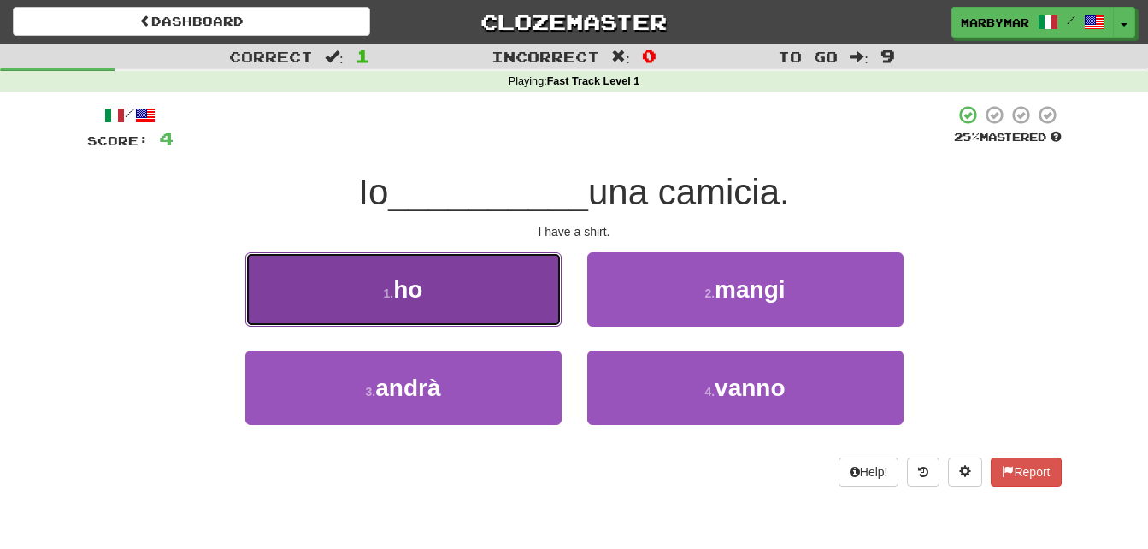
click at [496, 279] on button "1 . ho" at bounding box center [403, 289] width 316 height 74
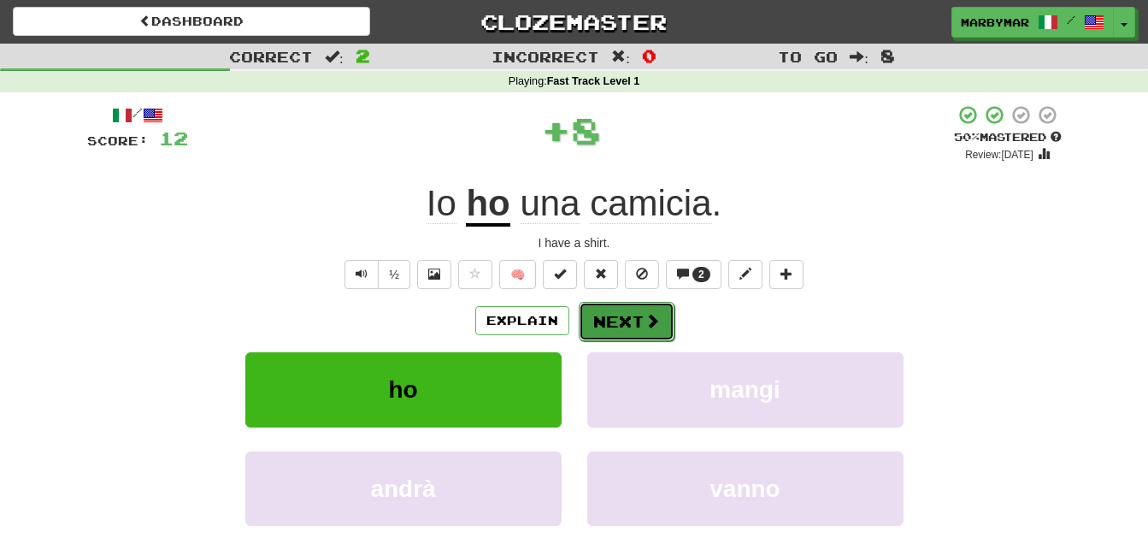
click at [615, 314] on button "Next" at bounding box center [627, 321] width 96 height 39
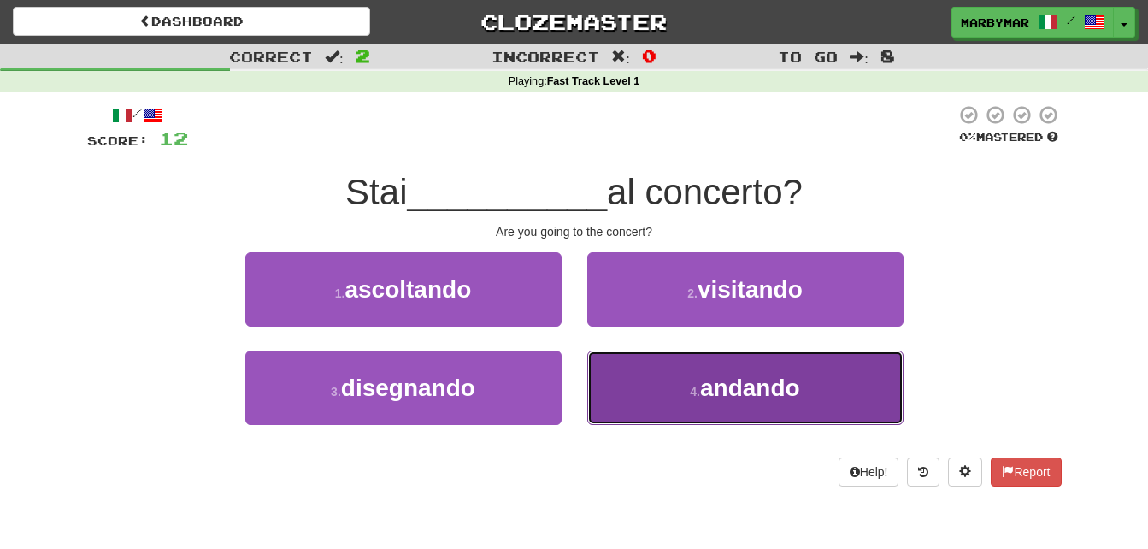
click at [667, 381] on button "4 . andando" at bounding box center [745, 387] width 316 height 74
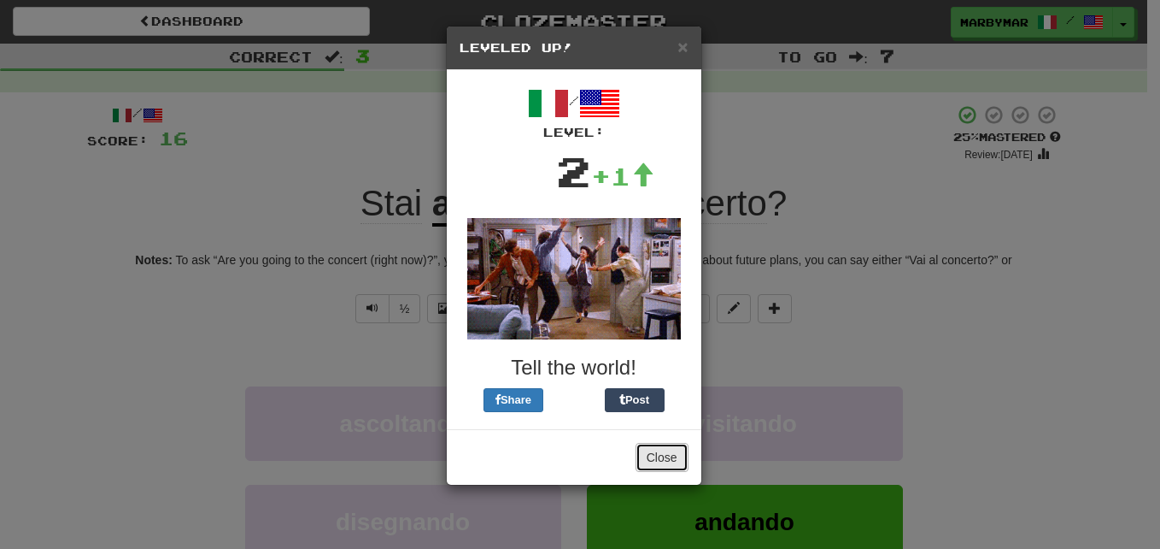
click at [673, 455] on button "Close" at bounding box center [662, 457] width 53 height 29
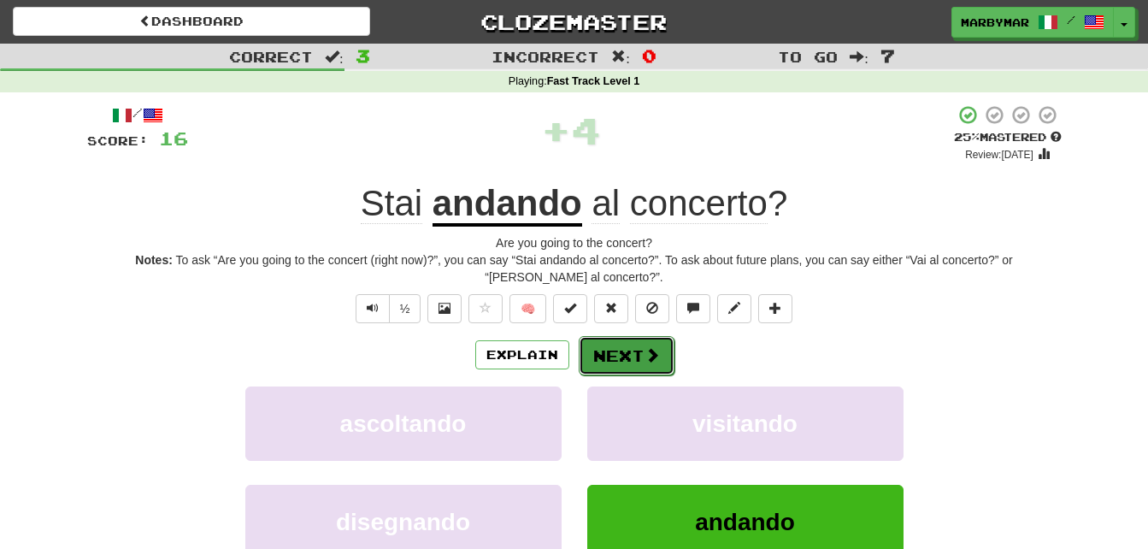
click at [645, 355] on span at bounding box center [651, 354] width 15 height 15
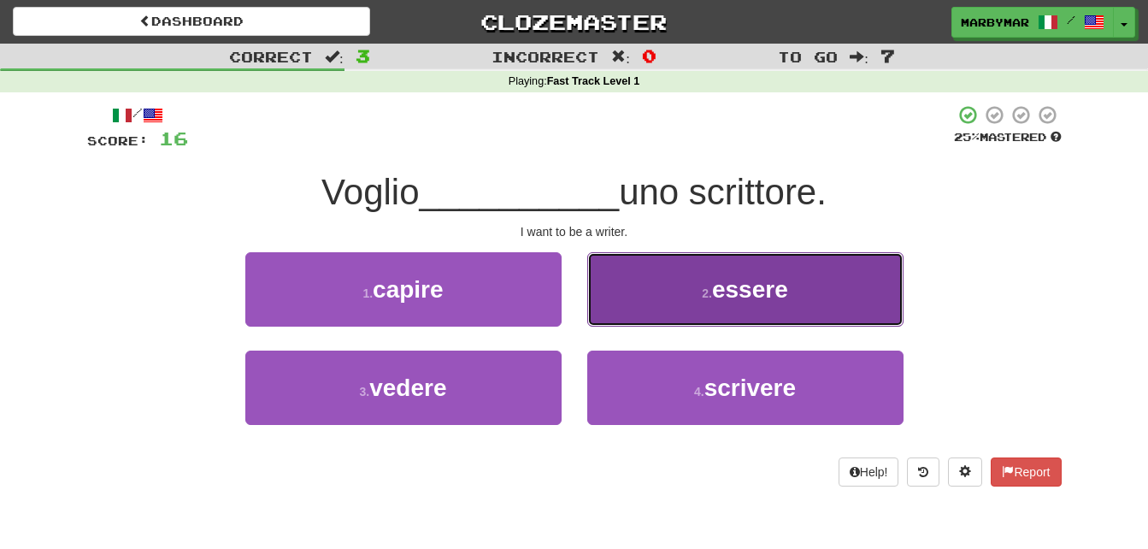
click at [709, 274] on button "2 . essere" at bounding box center [745, 289] width 316 height 74
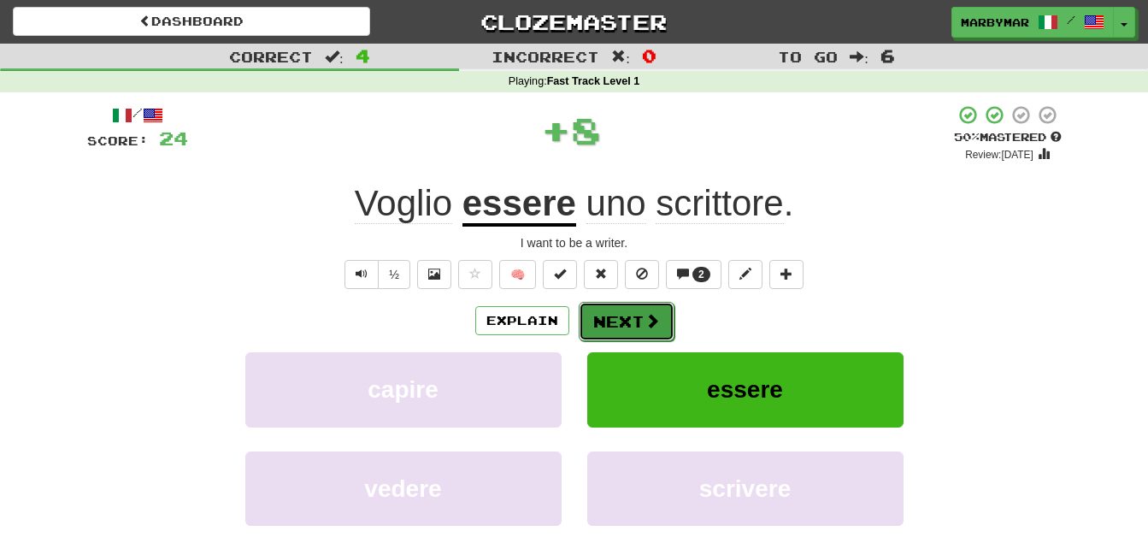
click at [644, 322] on span at bounding box center [651, 320] width 15 height 15
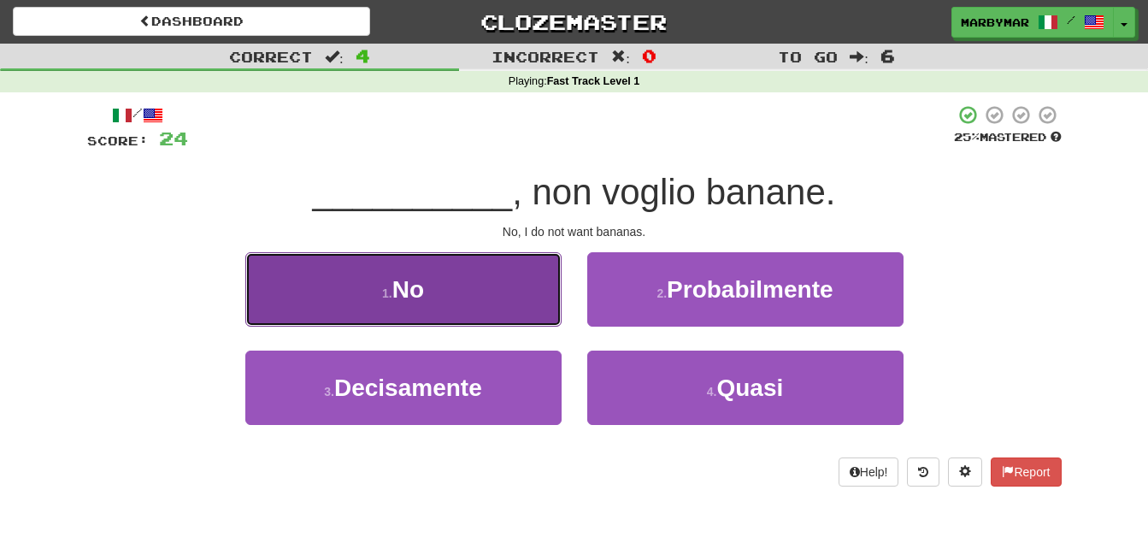
click at [482, 304] on button "1 . No" at bounding box center [403, 289] width 316 height 74
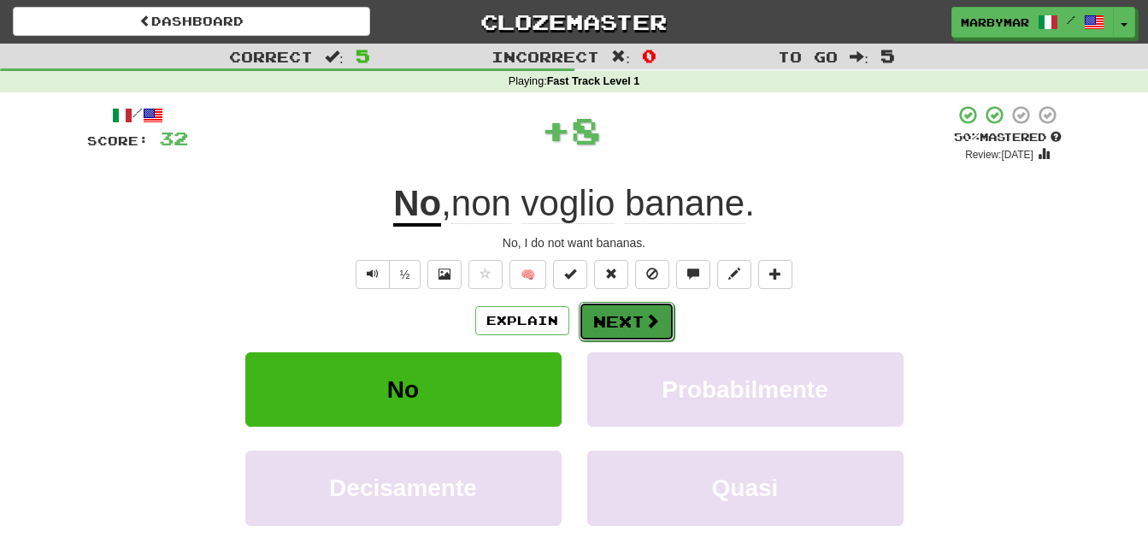
click at [641, 316] on button "Next" at bounding box center [627, 321] width 96 height 39
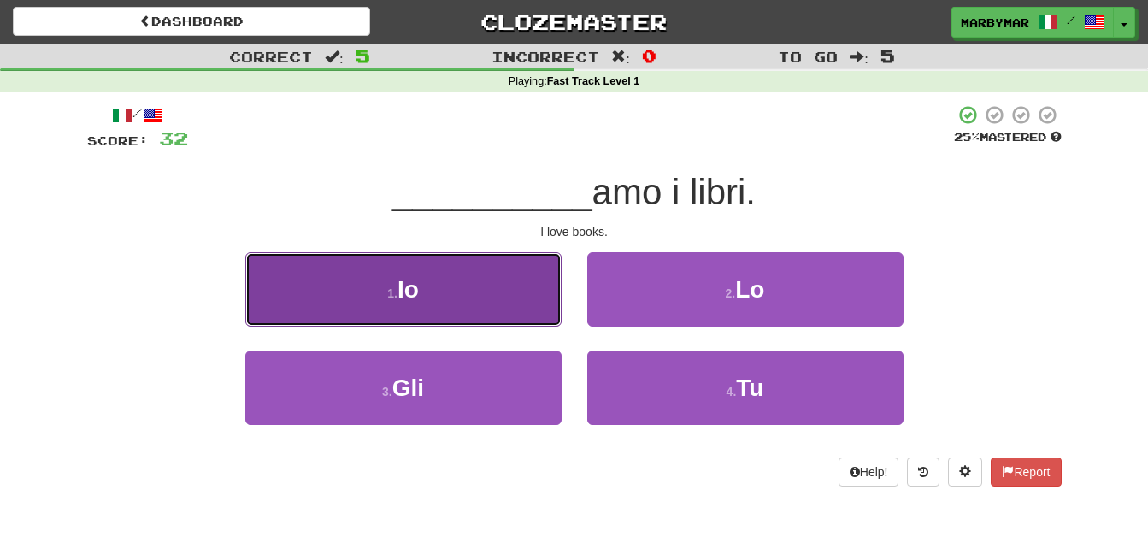
click at [447, 295] on button "1 . Io" at bounding box center [403, 289] width 316 height 74
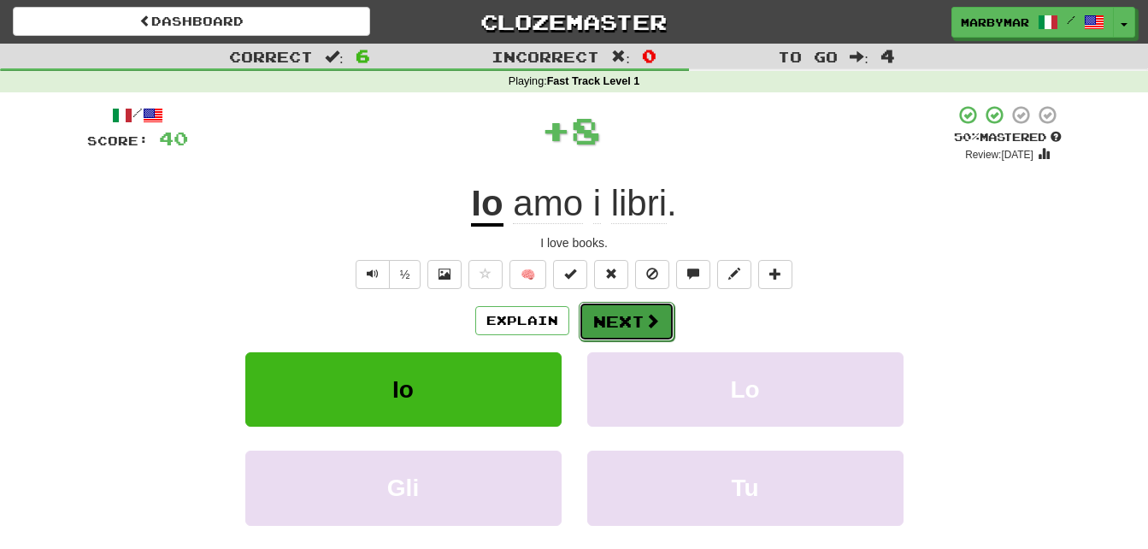
click at [603, 316] on button "Next" at bounding box center [627, 321] width 96 height 39
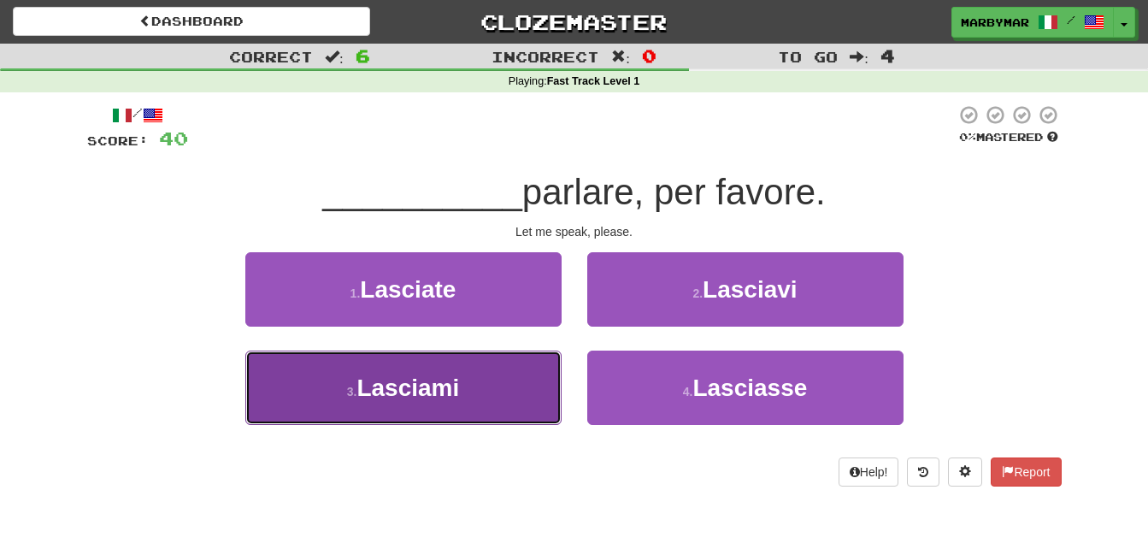
click at [437, 400] on span "Lasciami" at bounding box center [407, 387] width 103 height 26
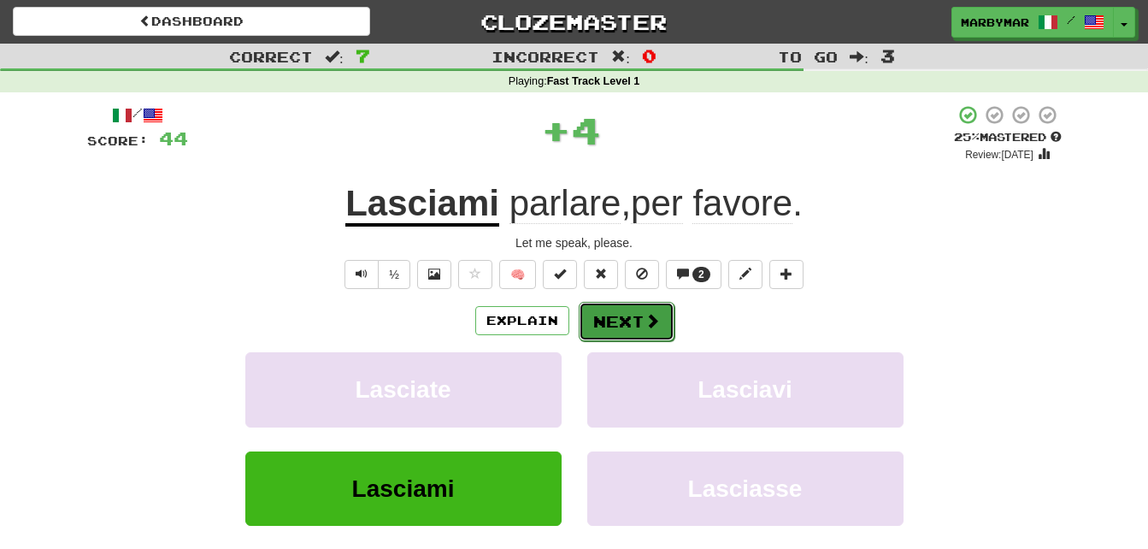
click at [631, 324] on button "Next" at bounding box center [627, 321] width 96 height 39
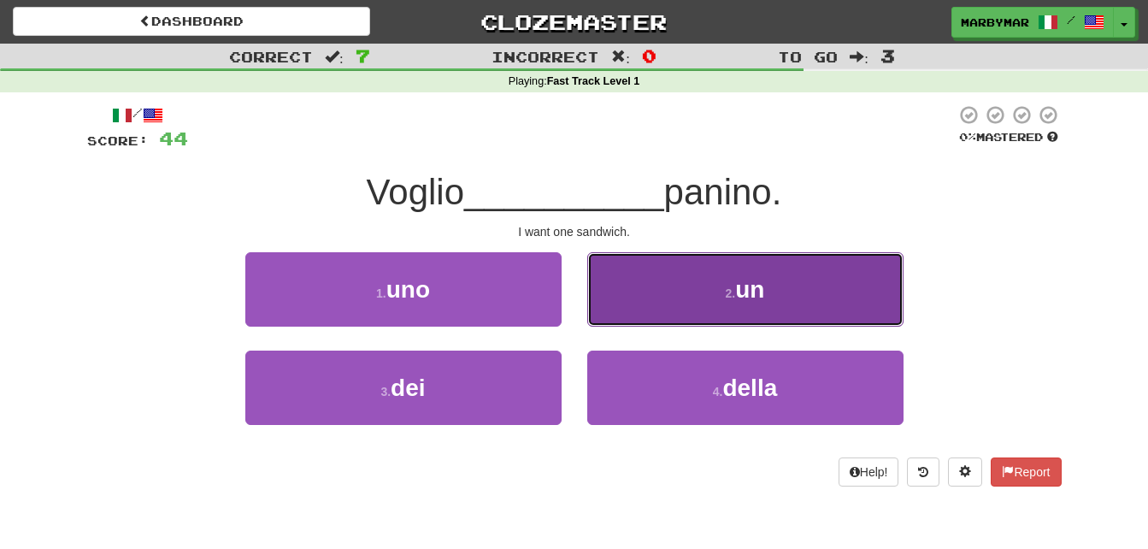
click at [679, 304] on button "2 . un" at bounding box center [745, 289] width 316 height 74
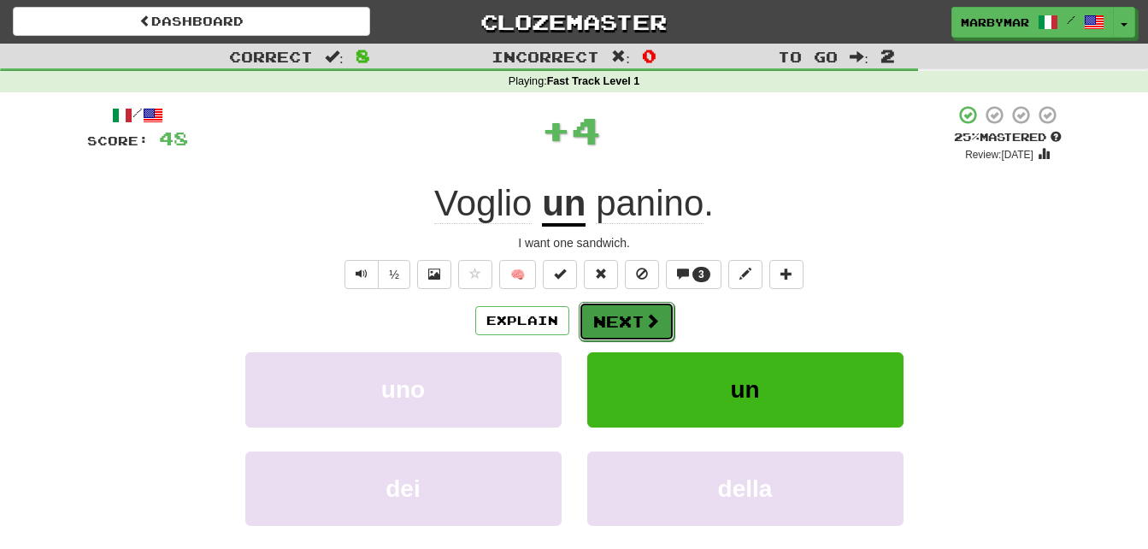
click at [614, 319] on button "Next" at bounding box center [627, 321] width 96 height 39
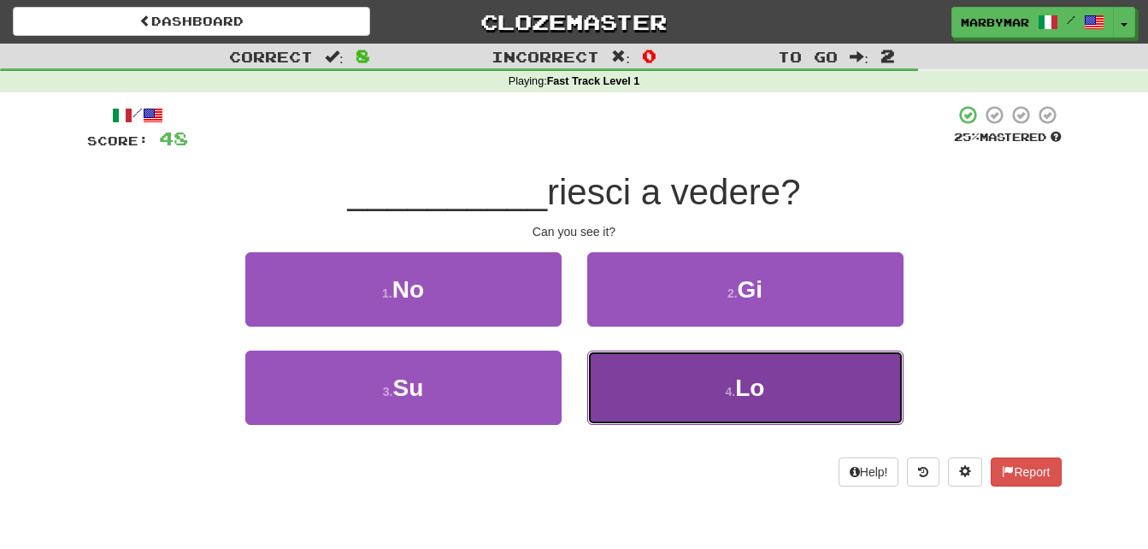
click at [706, 405] on button "4 . Lo" at bounding box center [745, 387] width 316 height 74
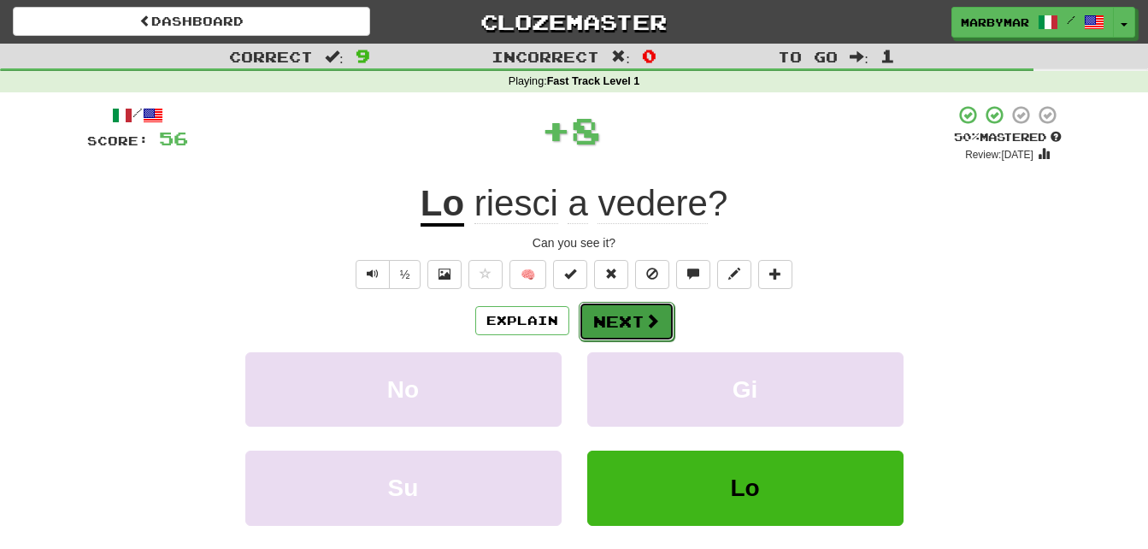
click at [612, 311] on button "Next" at bounding box center [627, 321] width 96 height 39
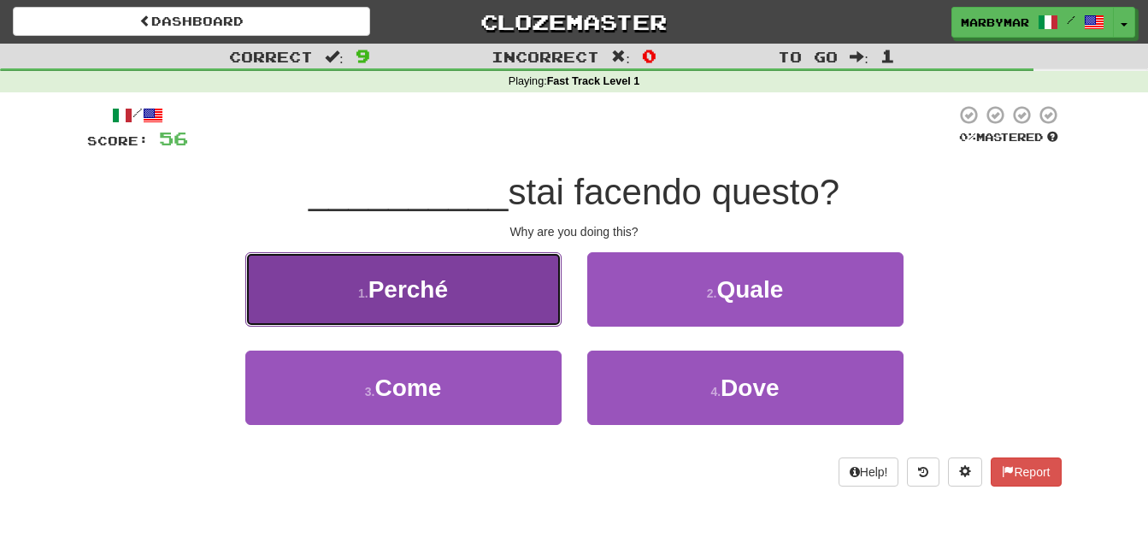
click at [515, 272] on button "1 . Perché" at bounding box center [403, 289] width 316 height 74
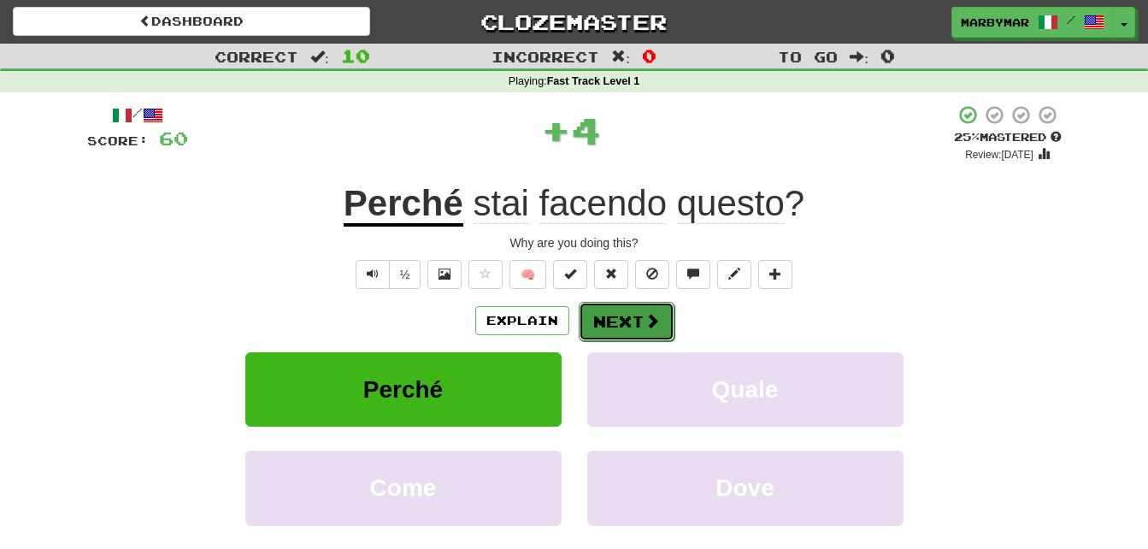
click at [602, 317] on button "Next" at bounding box center [627, 321] width 96 height 39
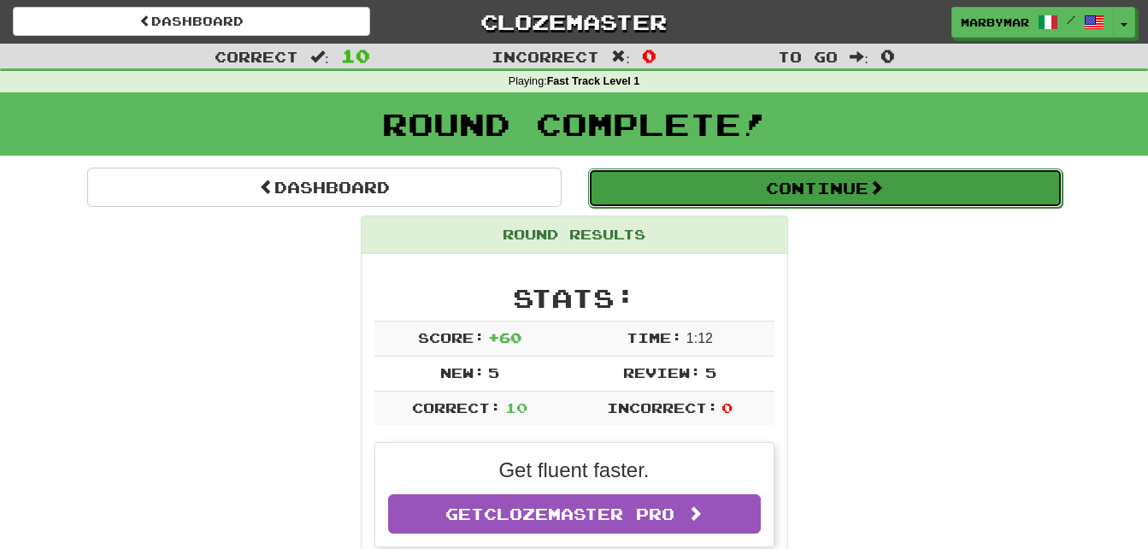
click at [827, 206] on button "Continue" at bounding box center [825, 187] width 474 height 39
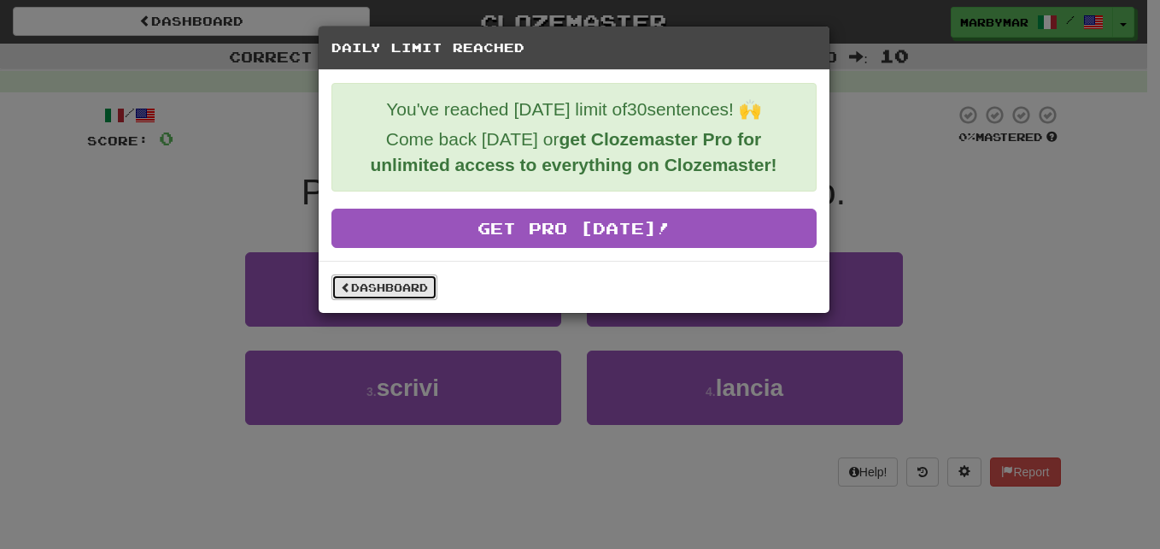
click at [405, 291] on link "Dashboard" at bounding box center [385, 287] width 106 height 26
